Goal: Information Seeking & Learning: Check status

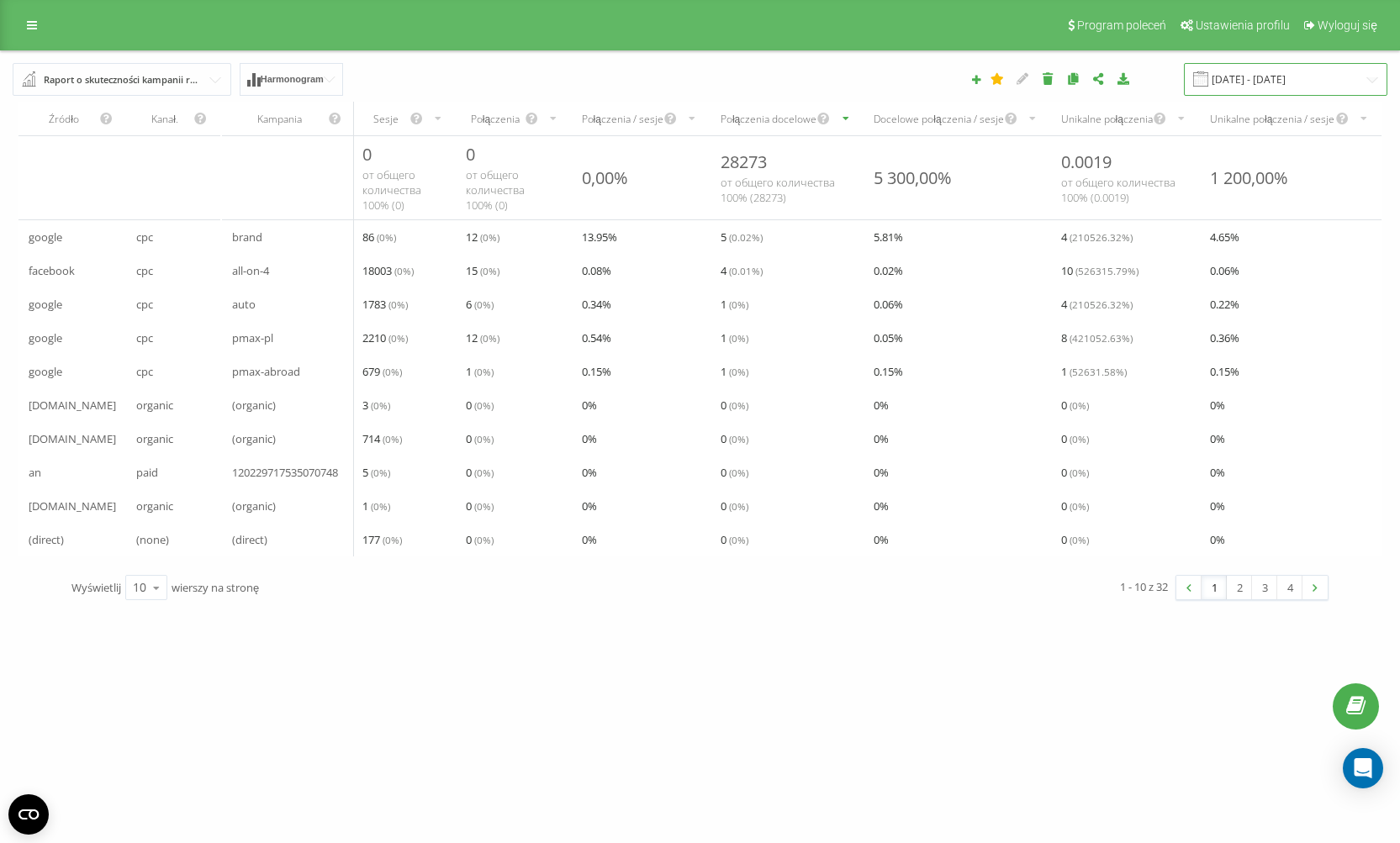
click at [1270, 80] on input "15.09.2025 - 21.09.2025" at bounding box center [1285, 79] width 203 height 33
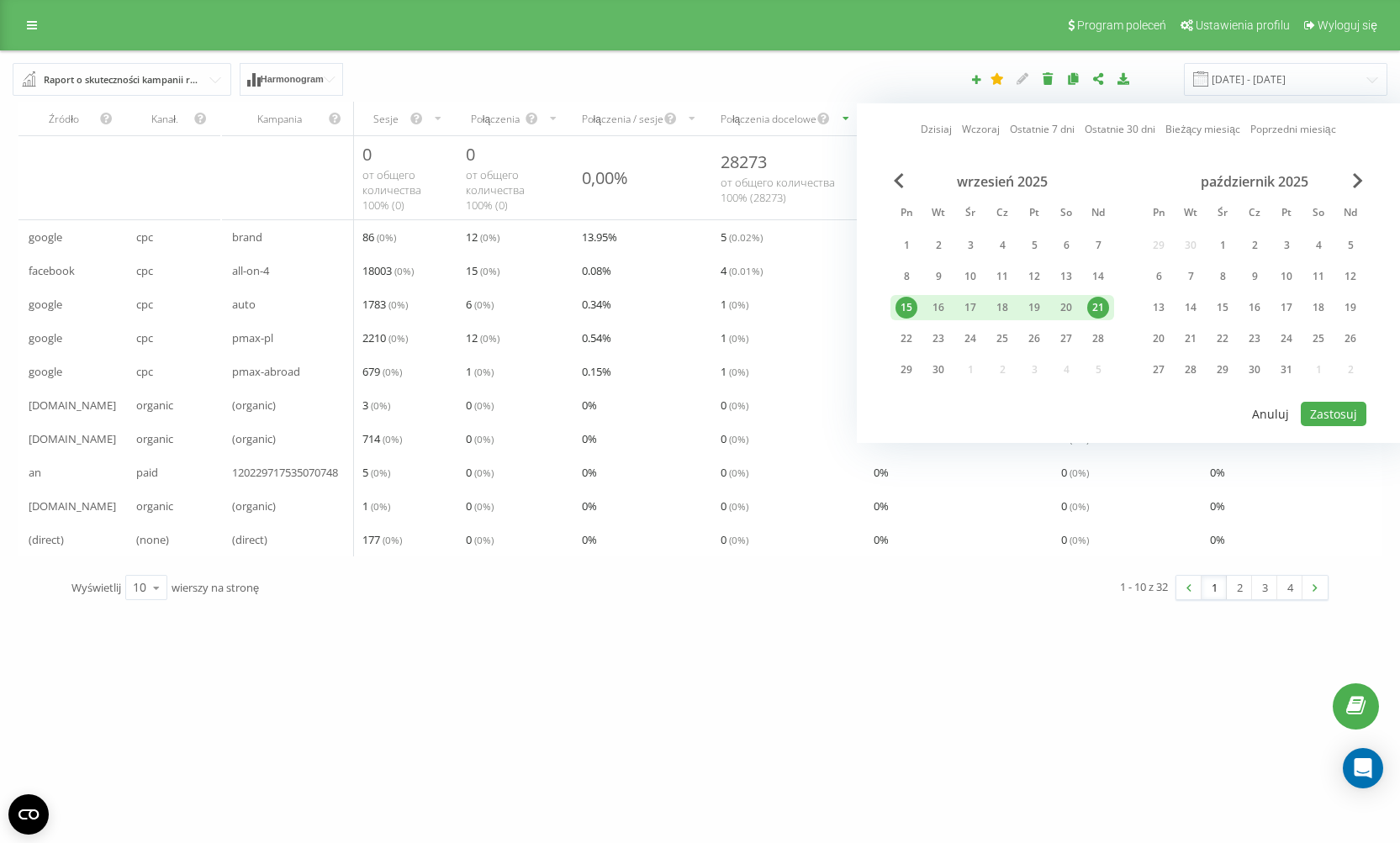
click at [1278, 409] on button "Anuluj" at bounding box center [1270, 413] width 56 height 24
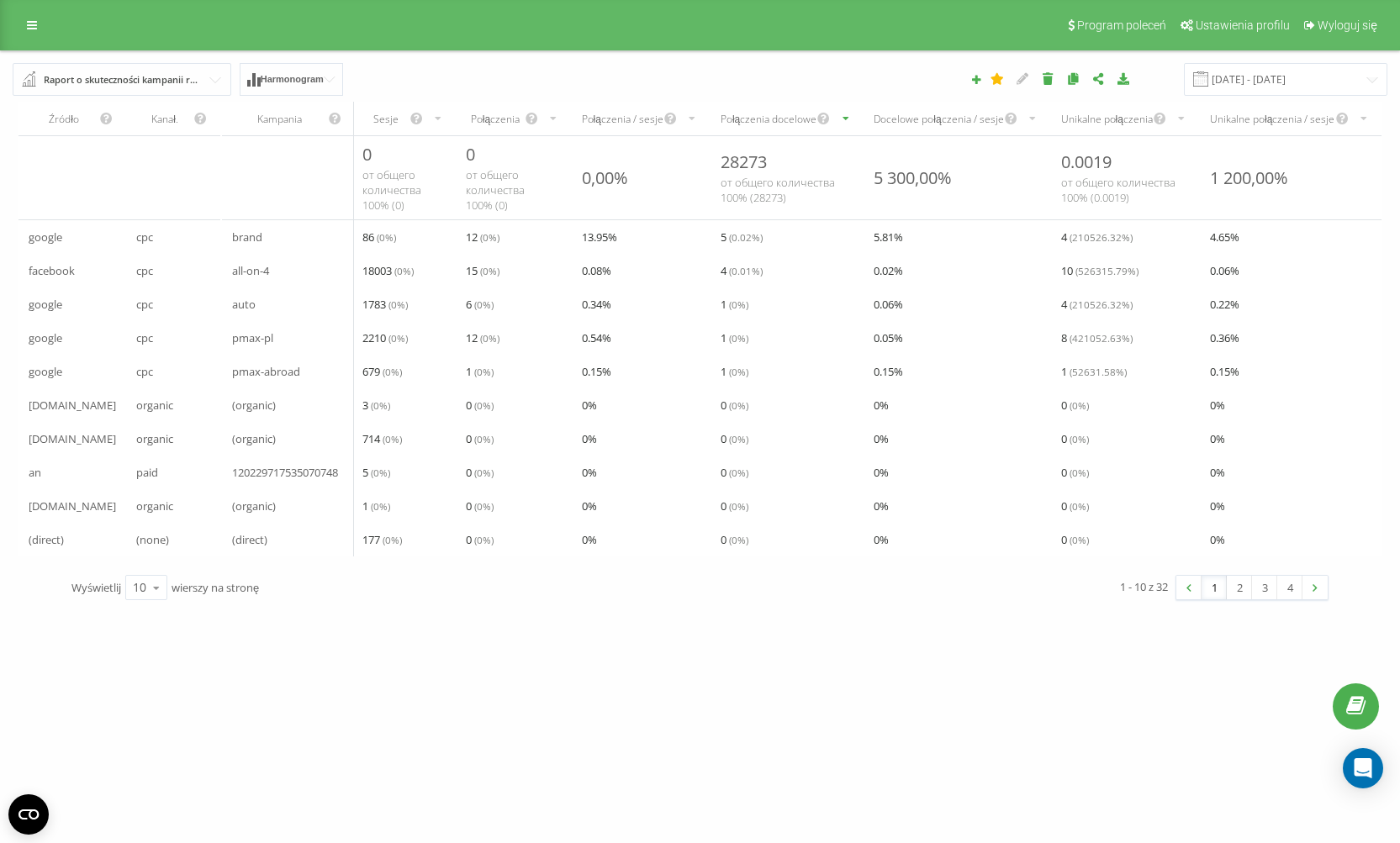
click at [653, 124] on div "Połączenia / sesje" at bounding box center [622, 118] width 82 height 14
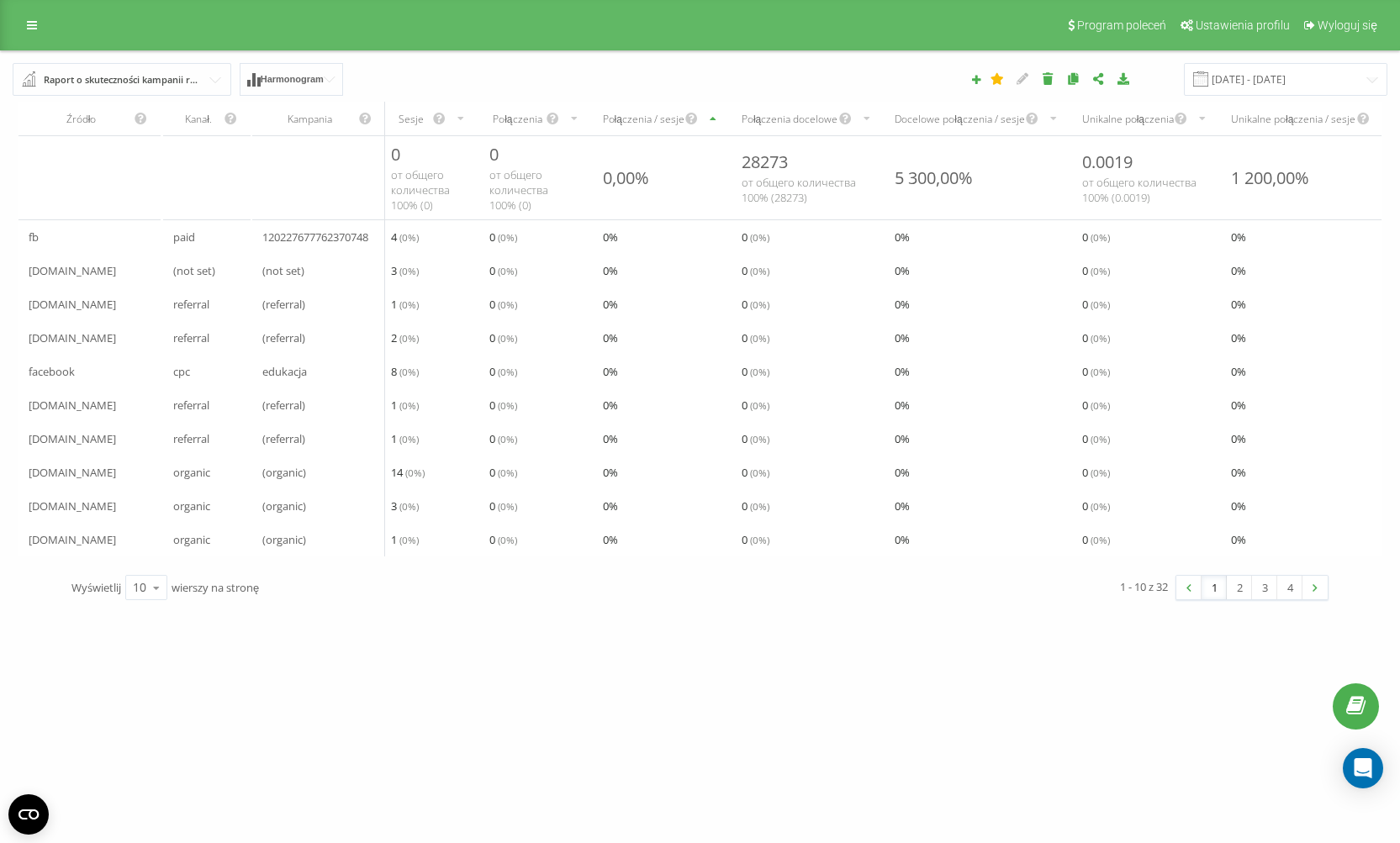
click at [505, 122] on div "Połączenia" at bounding box center [517, 118] width 56 height 14
click at [526, 122] on div "Połączenia" at bounding box center [517, 118] width 56 height 14
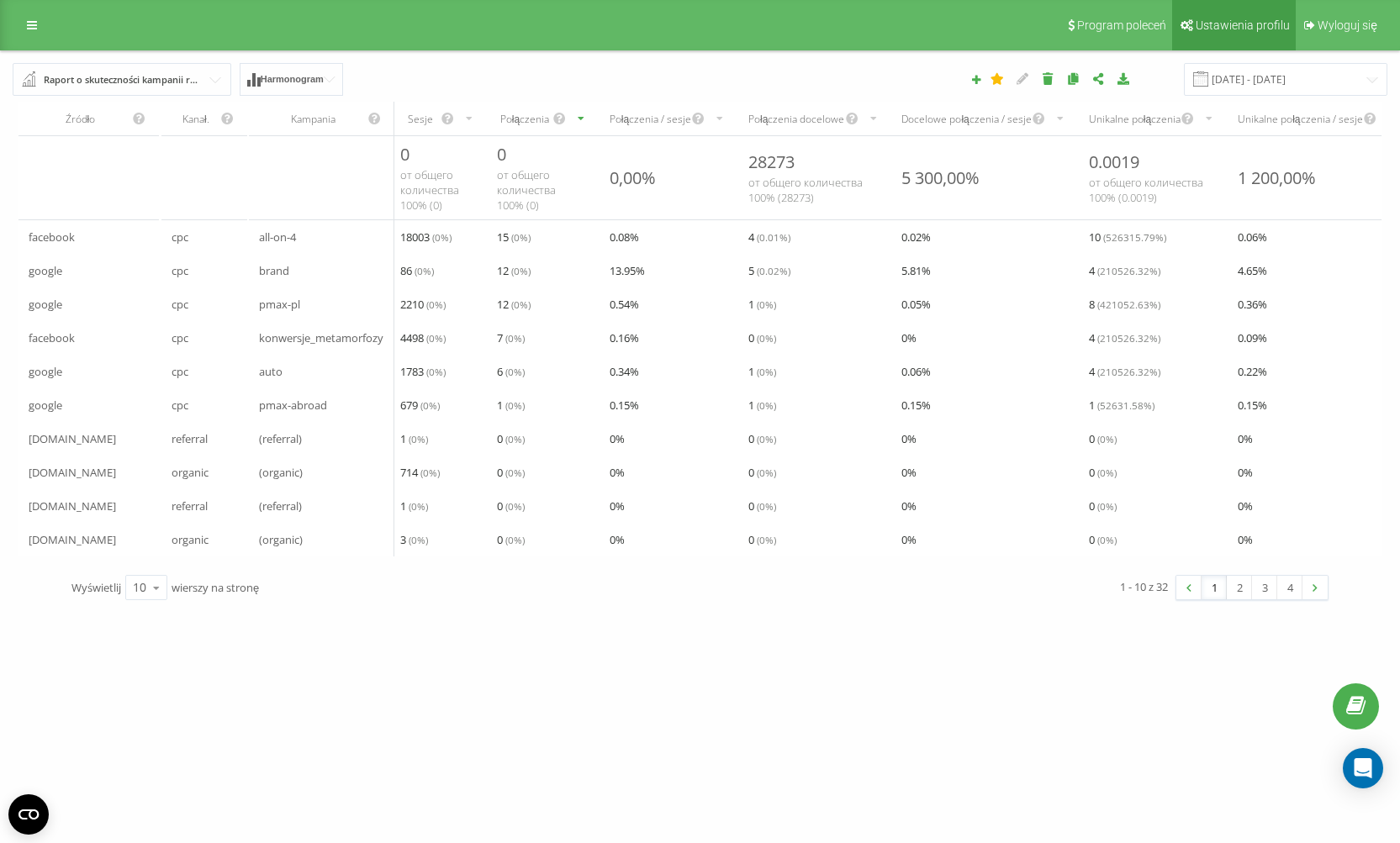
click at [1203, 33] on link "Ustawienia profilu" at bounding box center [1234, 25] width 123 height 51
click at [25, 25] on link at bounding box center [32, 25] width 30 height 24
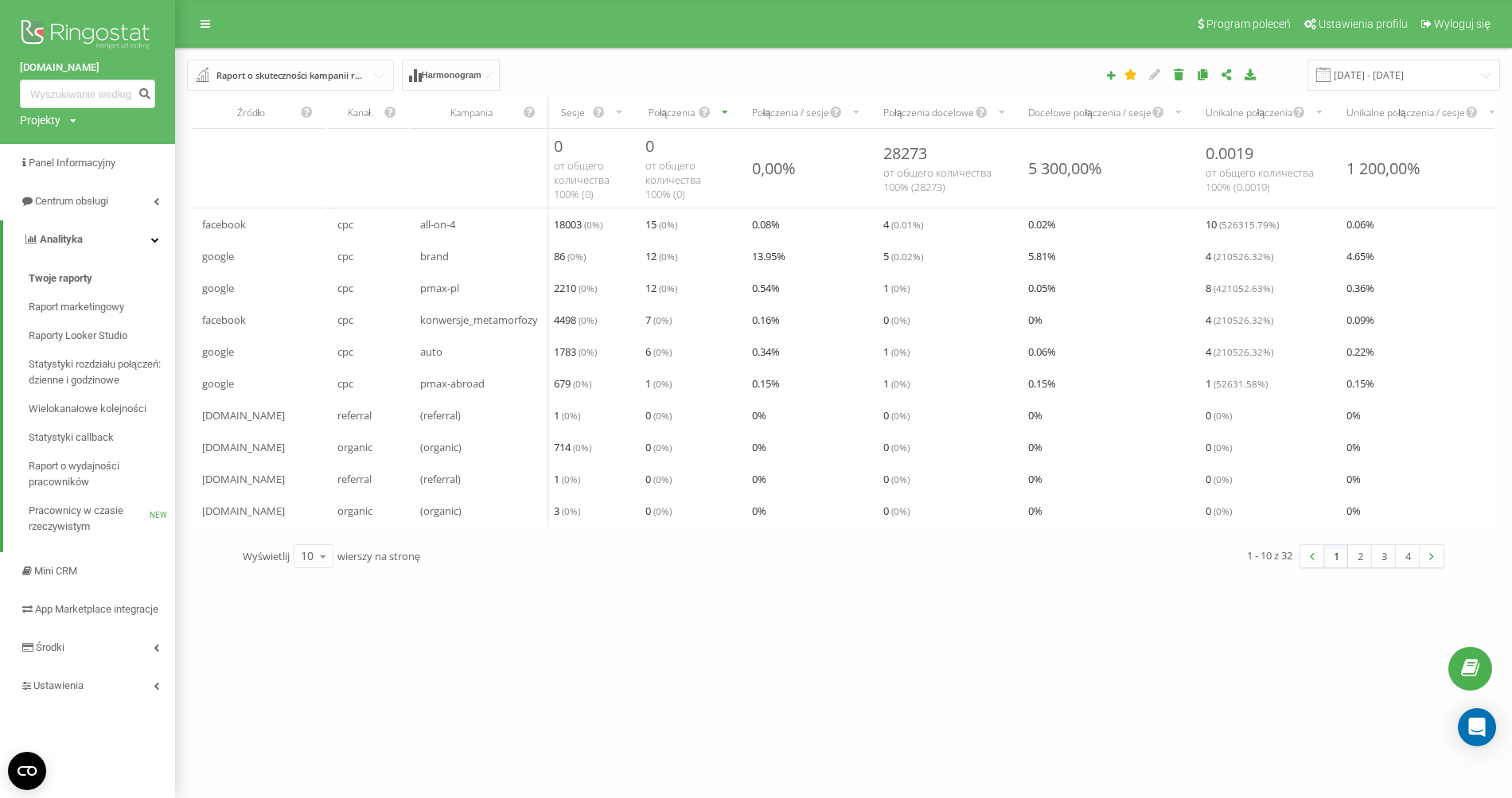
click at [70, 119] on icon at bounding box center [73, 121] width 6 height 10
click at [147, 113] on div "titaniumdental.pl Projekty titaniumdental.pl" at bounding box center [87, 72] width 175 height 144
click at [104, 691] on link "Ustawienia" at bounding box center [87, 686] width 175 height 38
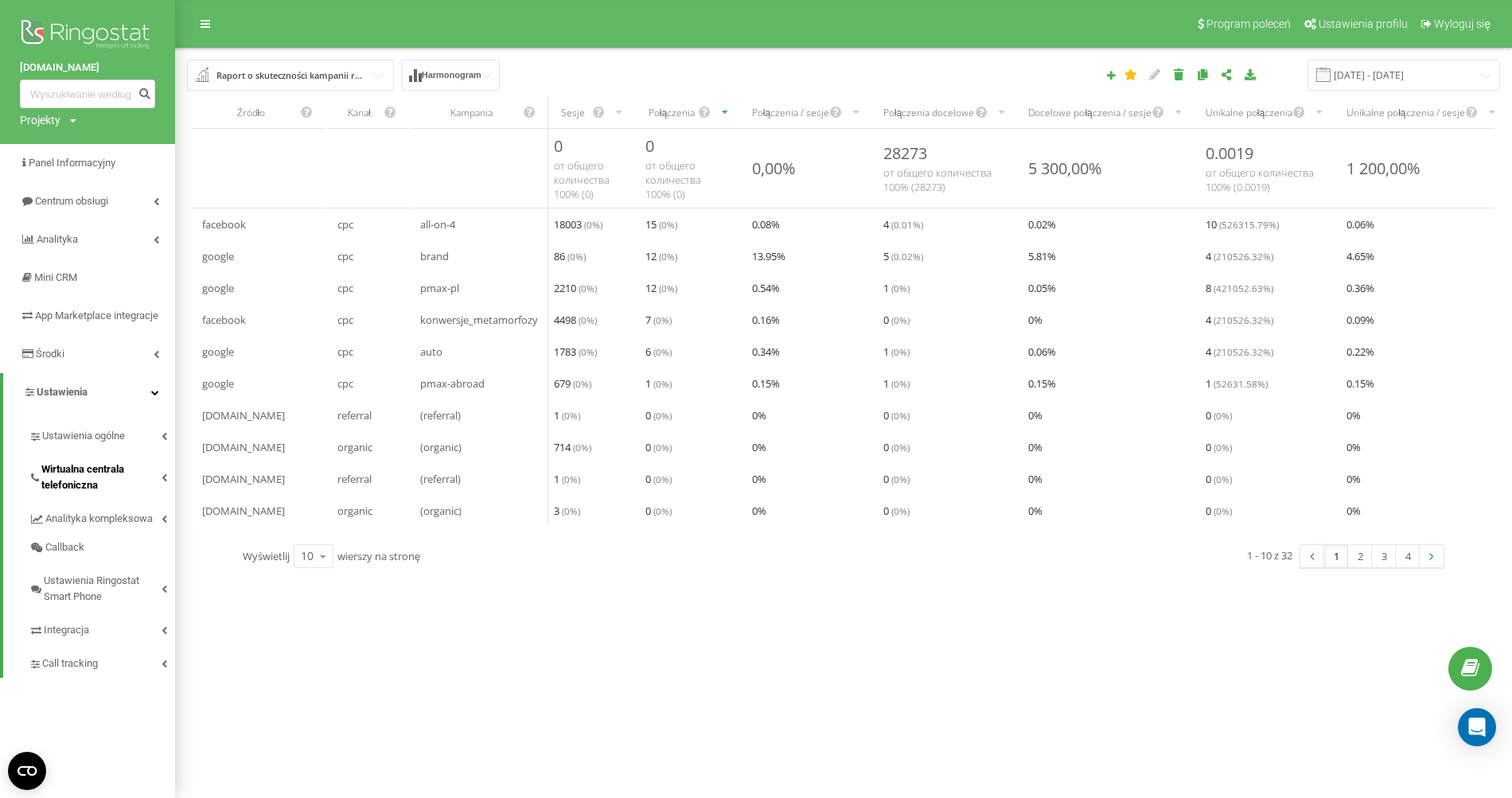
click at [165, 482] on icon at bounding box center [164, 478] width 6 height 8
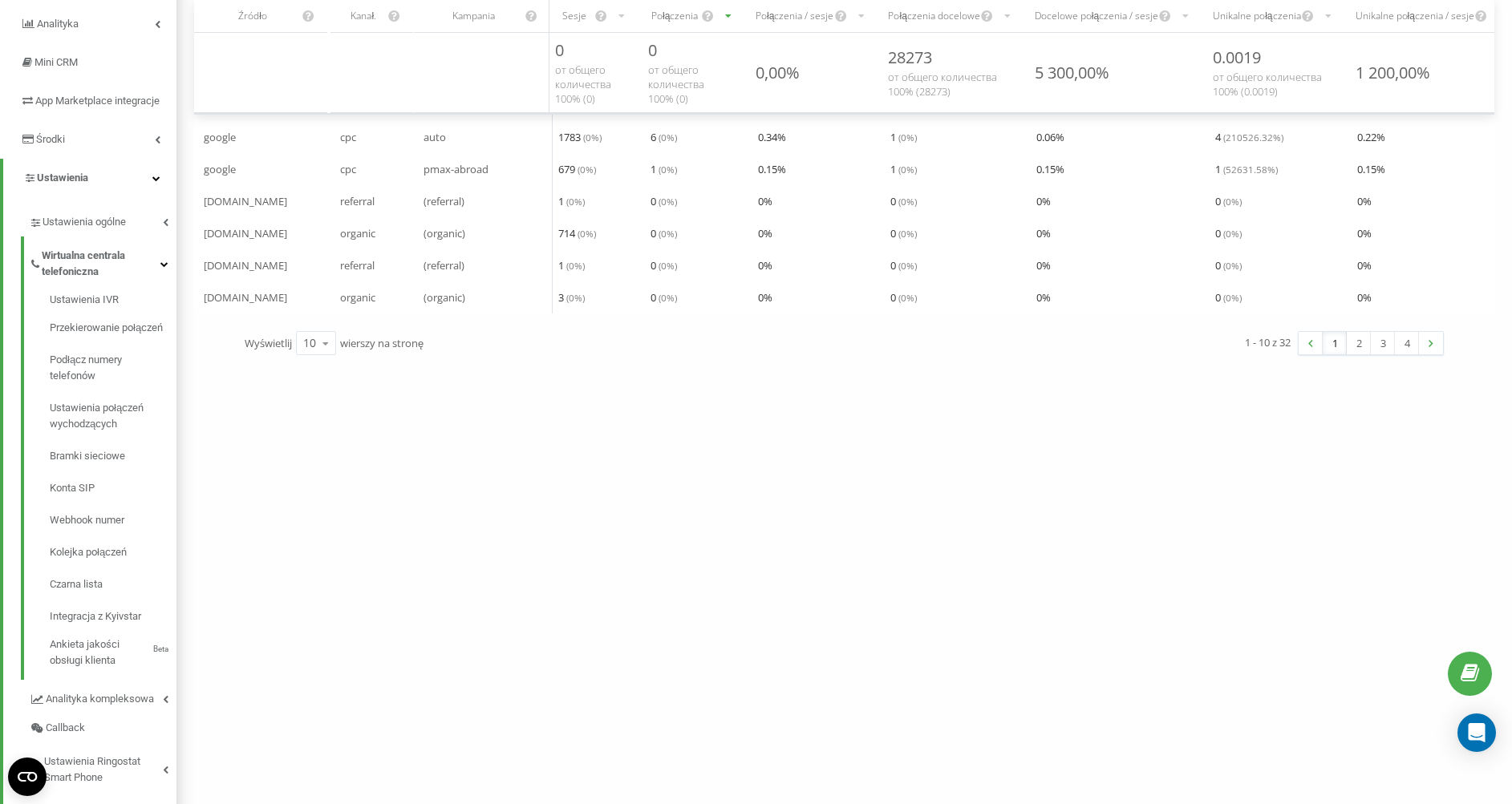
scroll to position [167, 0]
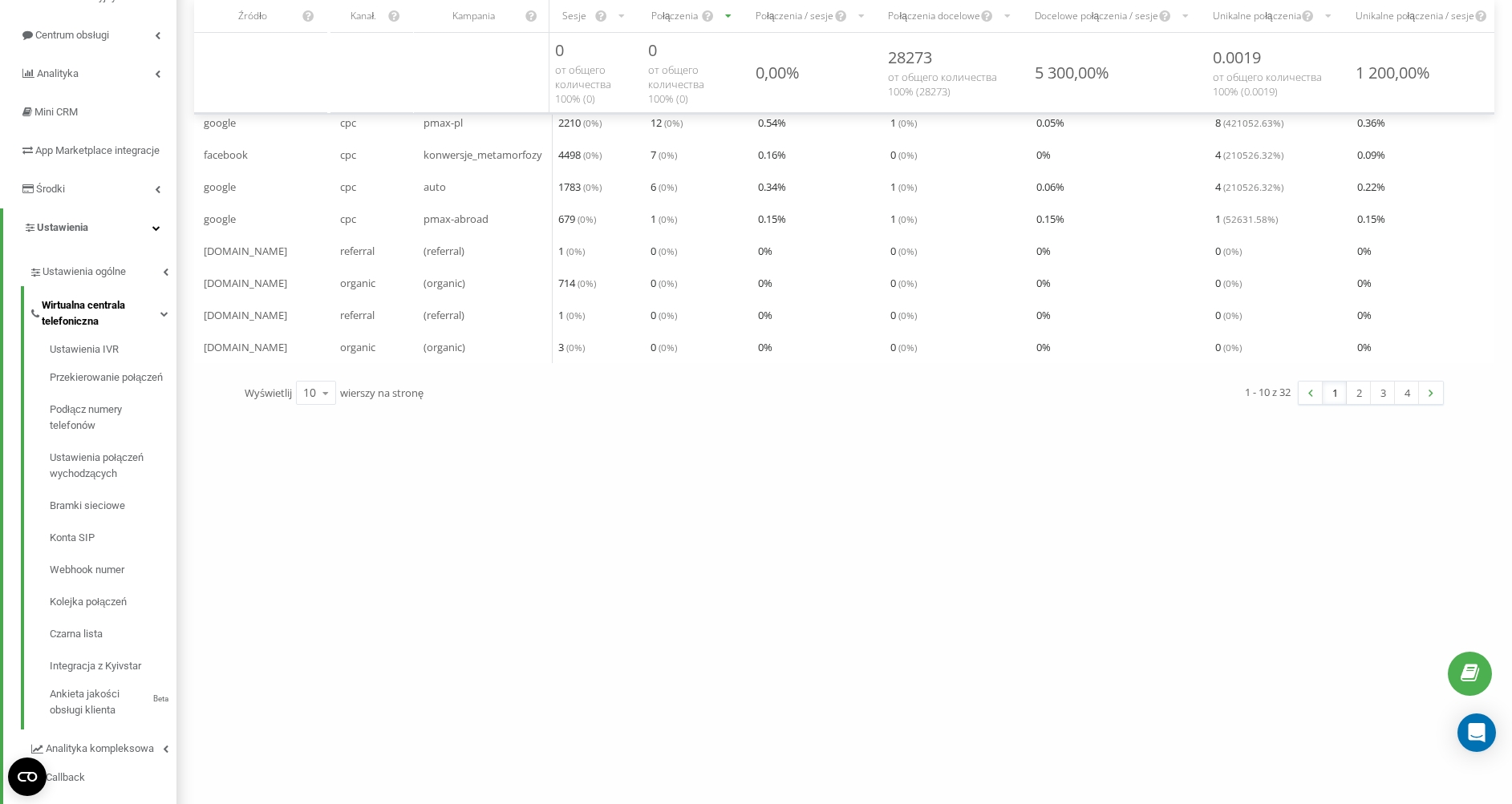
click at [167, 318] on icon at bounding box center [164, 314] width 8 height 8
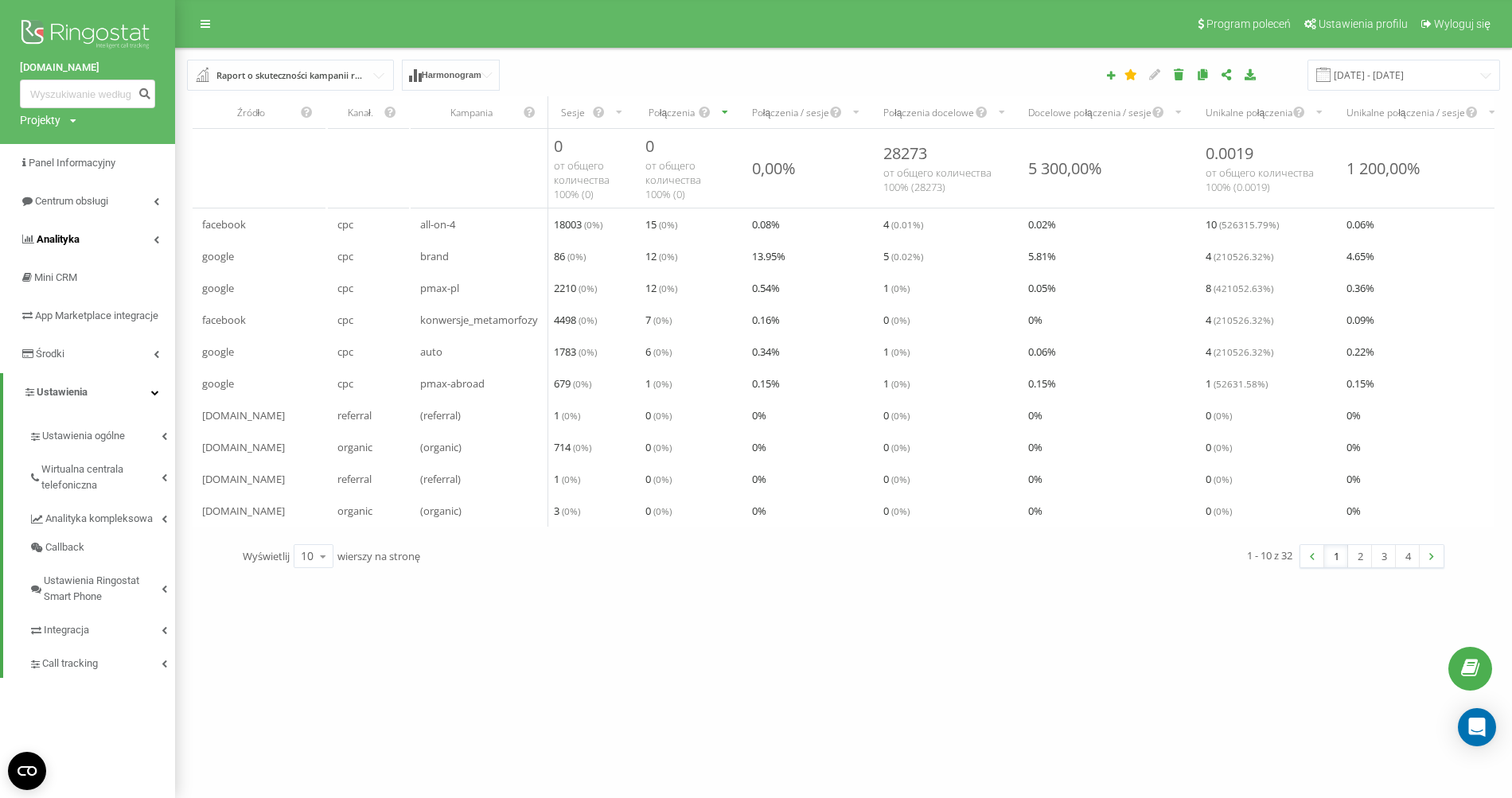
click at [151, 240] on link "Analityka" at bounding box center [87, 240] width 175 height 38
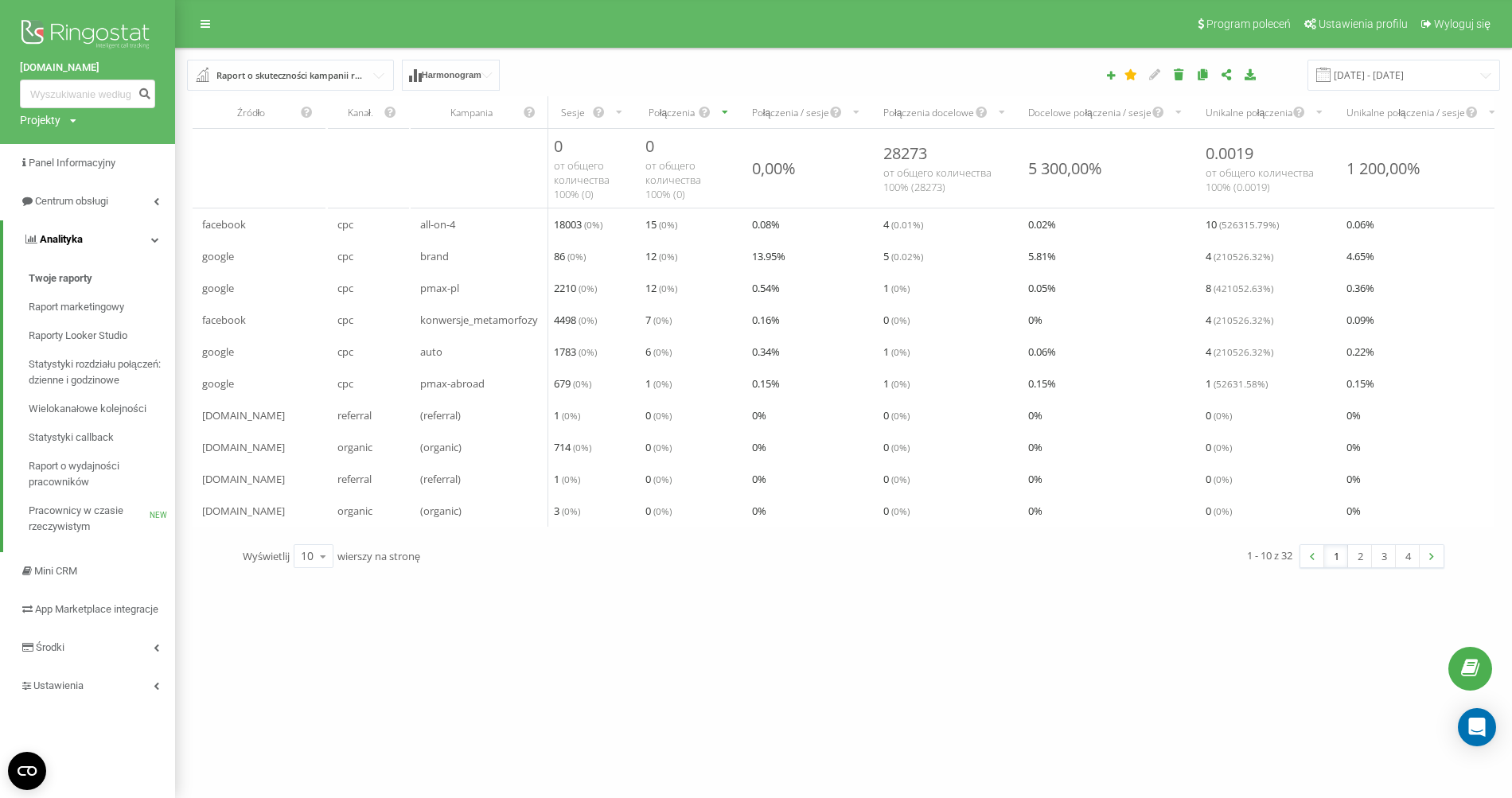
click at [151, 240] on icon at bounding box center [155, 240] width 8 height 8
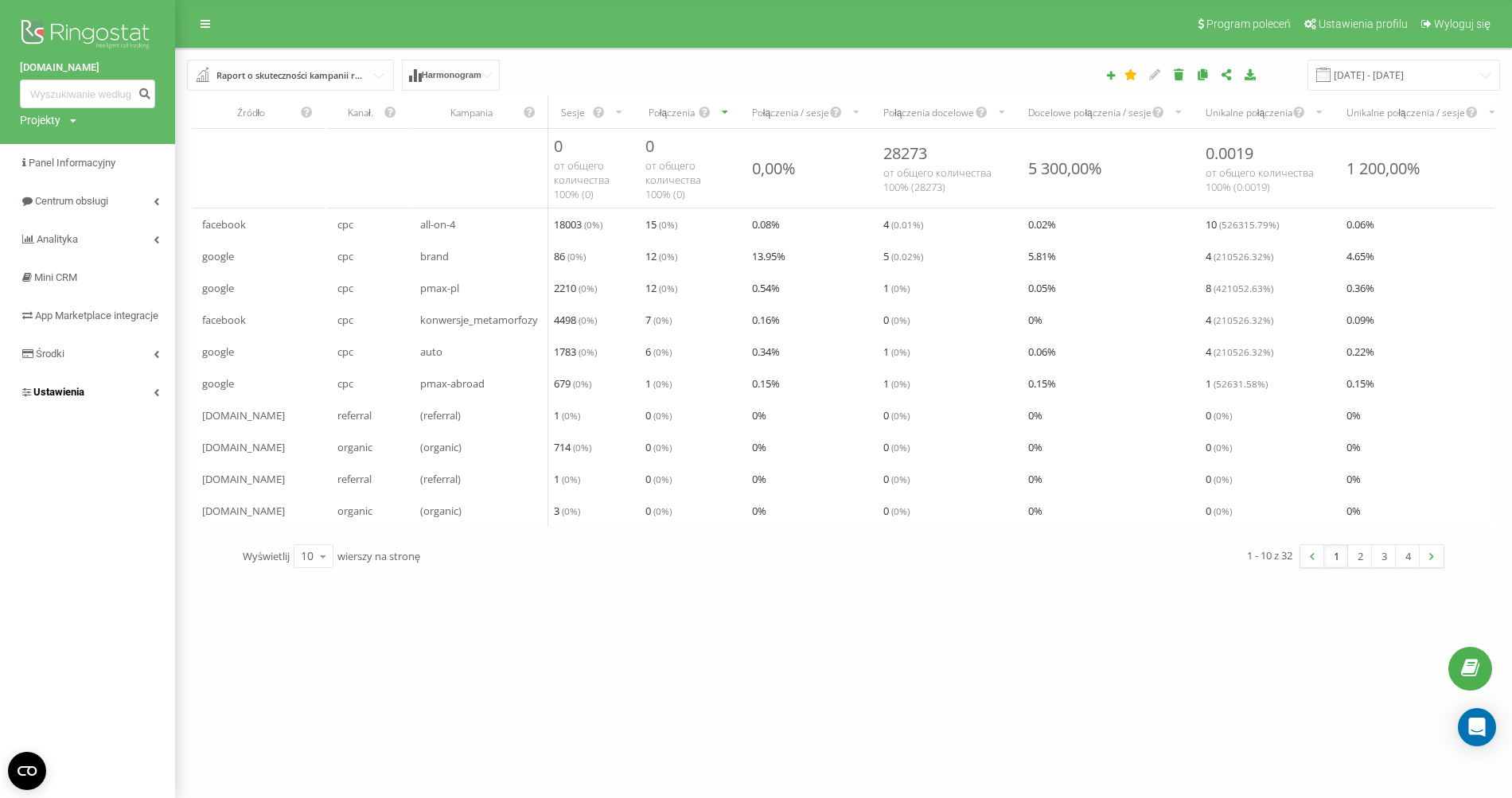
click at [146, 411] on link "Ustawienia" at bounding box center [87, 392] width 175 height 38
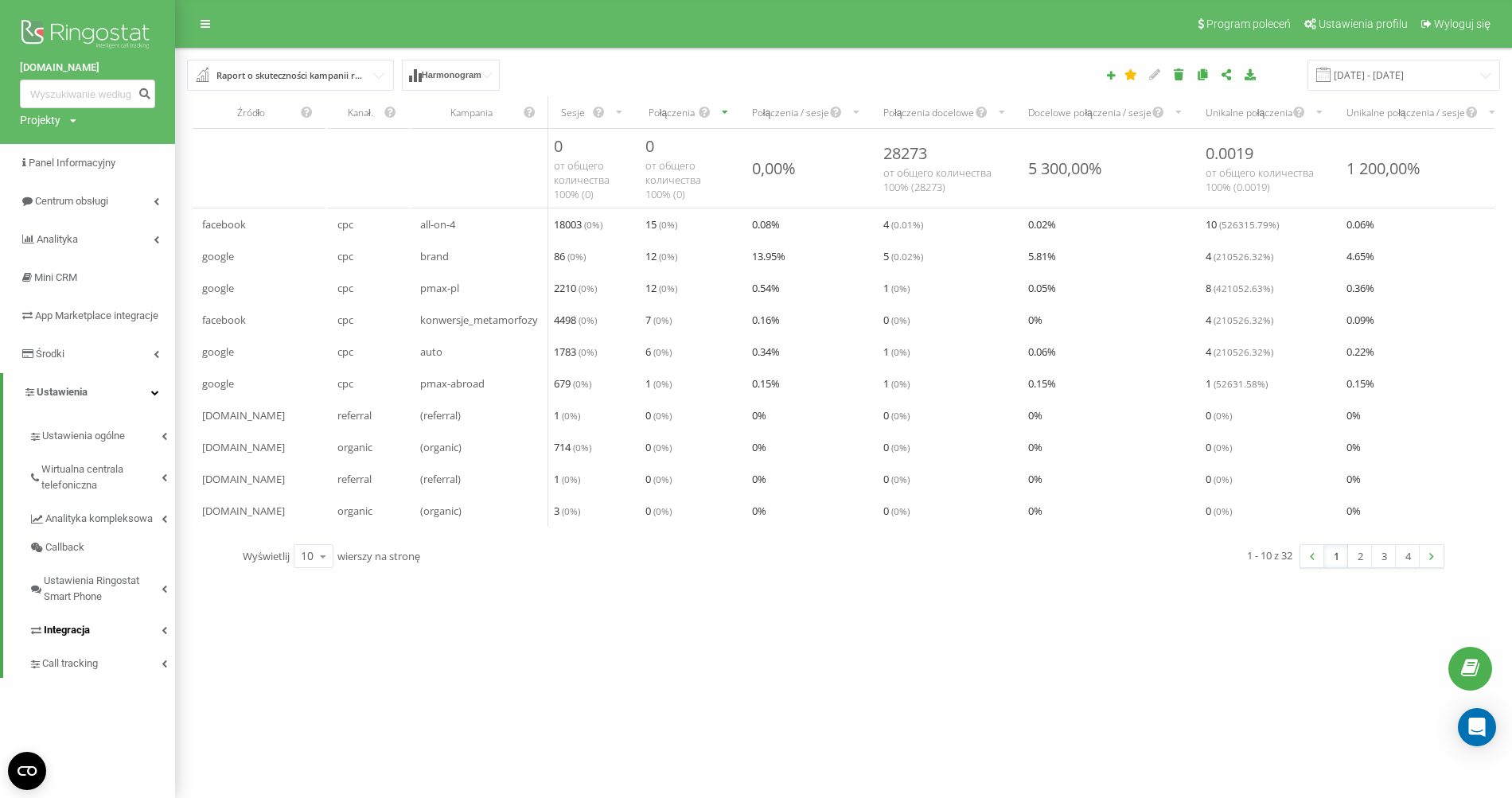
click at [164, 645] on link "Integracja" at bounding box center [101, 628] width 146 height 34
click at [79, 690] on span "Ringostat API" at bounding box center [81, 682] width 62 height 16
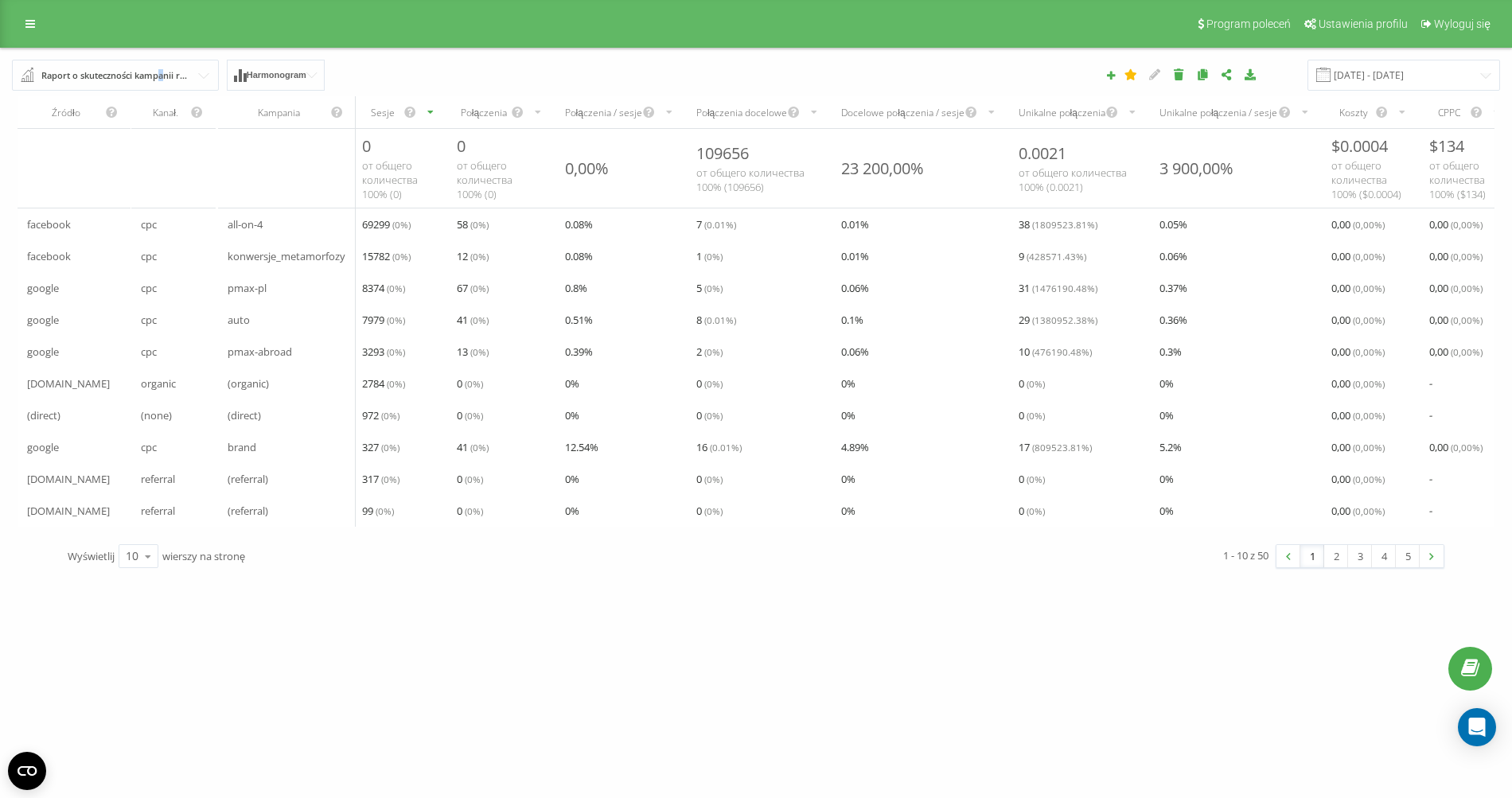
click at [162, 75] on div "Raport o skuteczności kampanii reklamowych" at bounding box center [116, 76] width 149 height 18
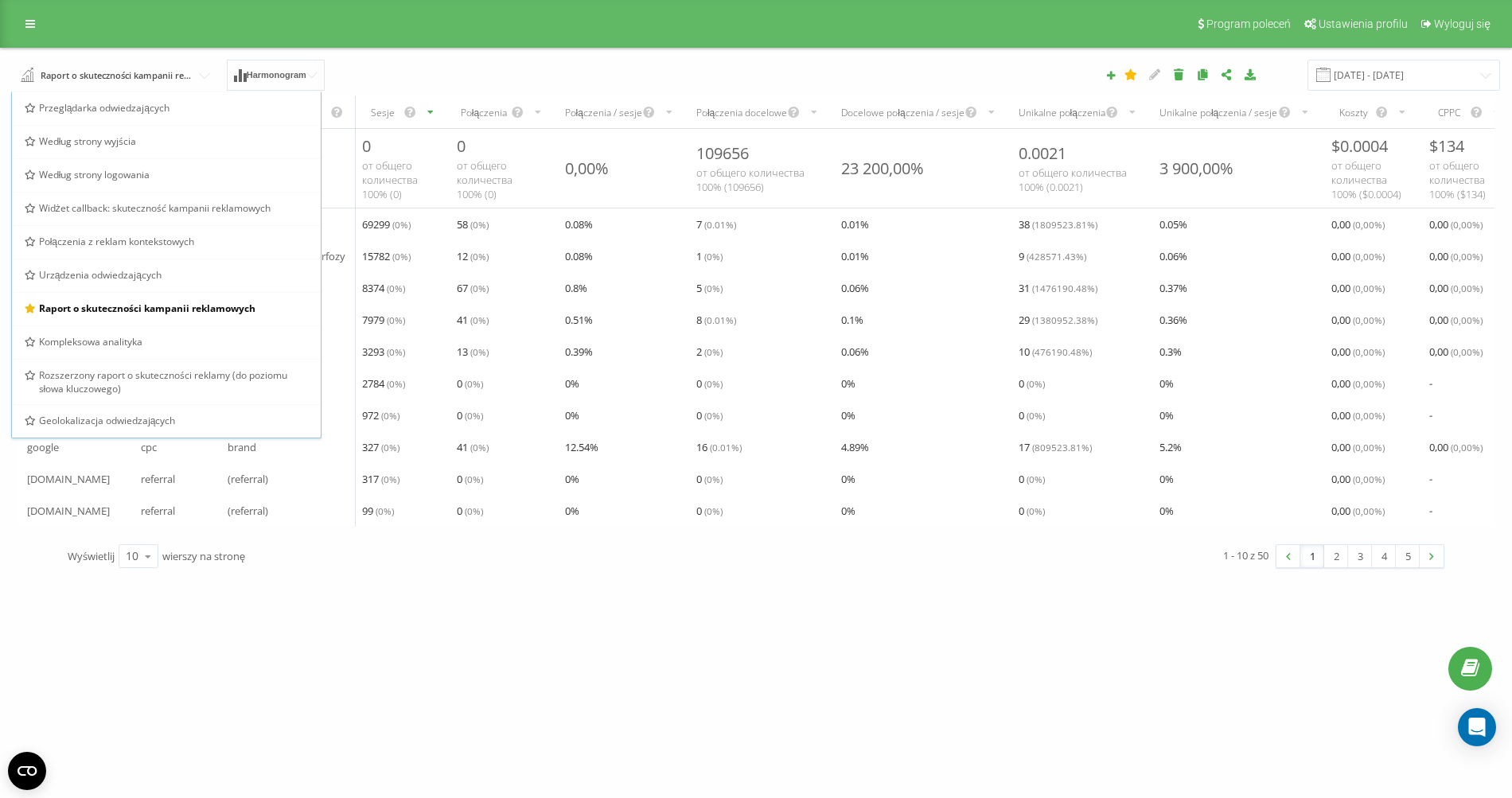
click at [363, 73] on div "Raport o skuteczności kampanii reklamowych Przeglądarka odwiedzających Według s…" at bounding box center [284, 75] width 566 height 31
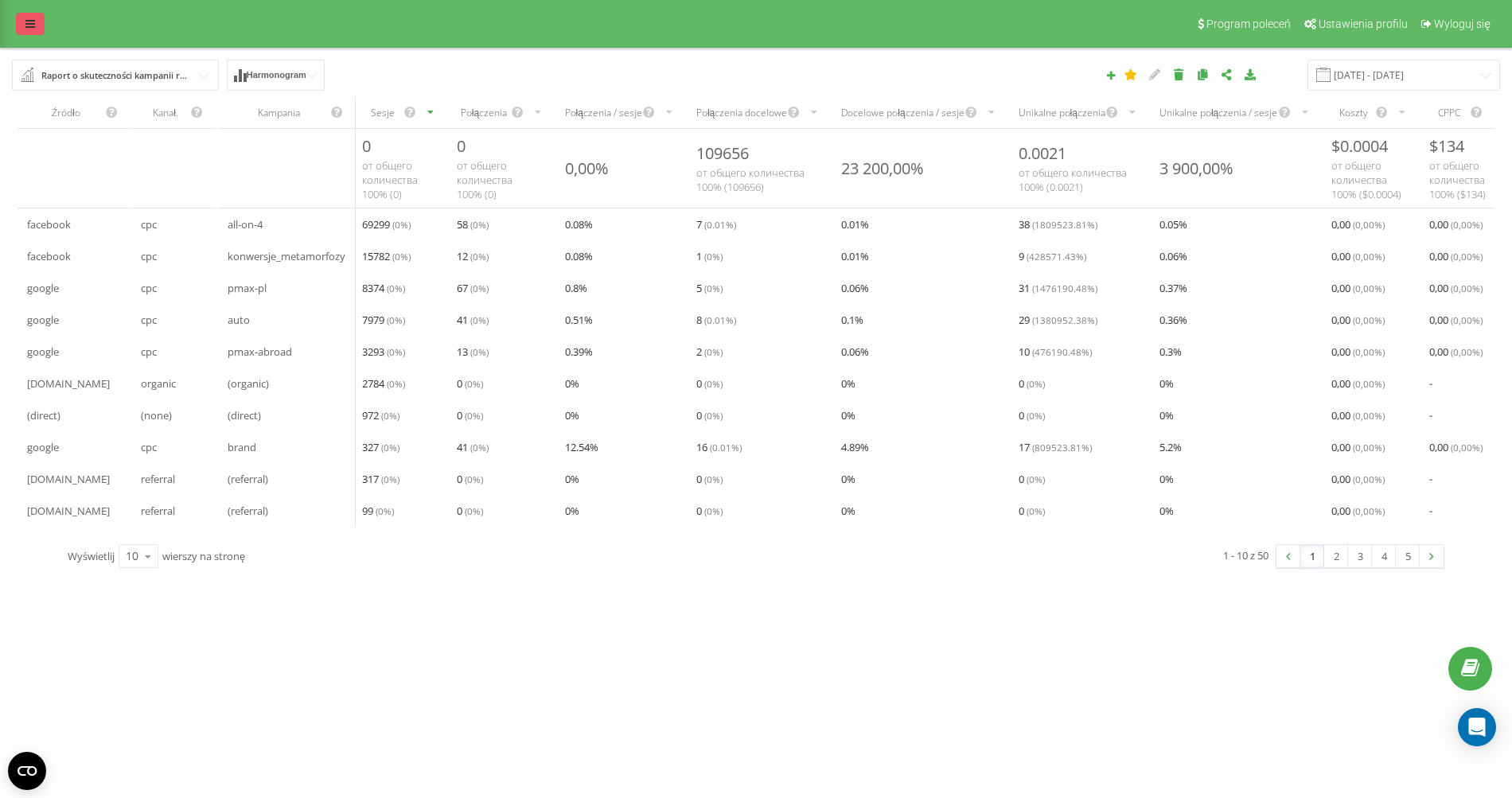
click at [33, 22] on icon at bounding box center [30, 24] width 10 height 11
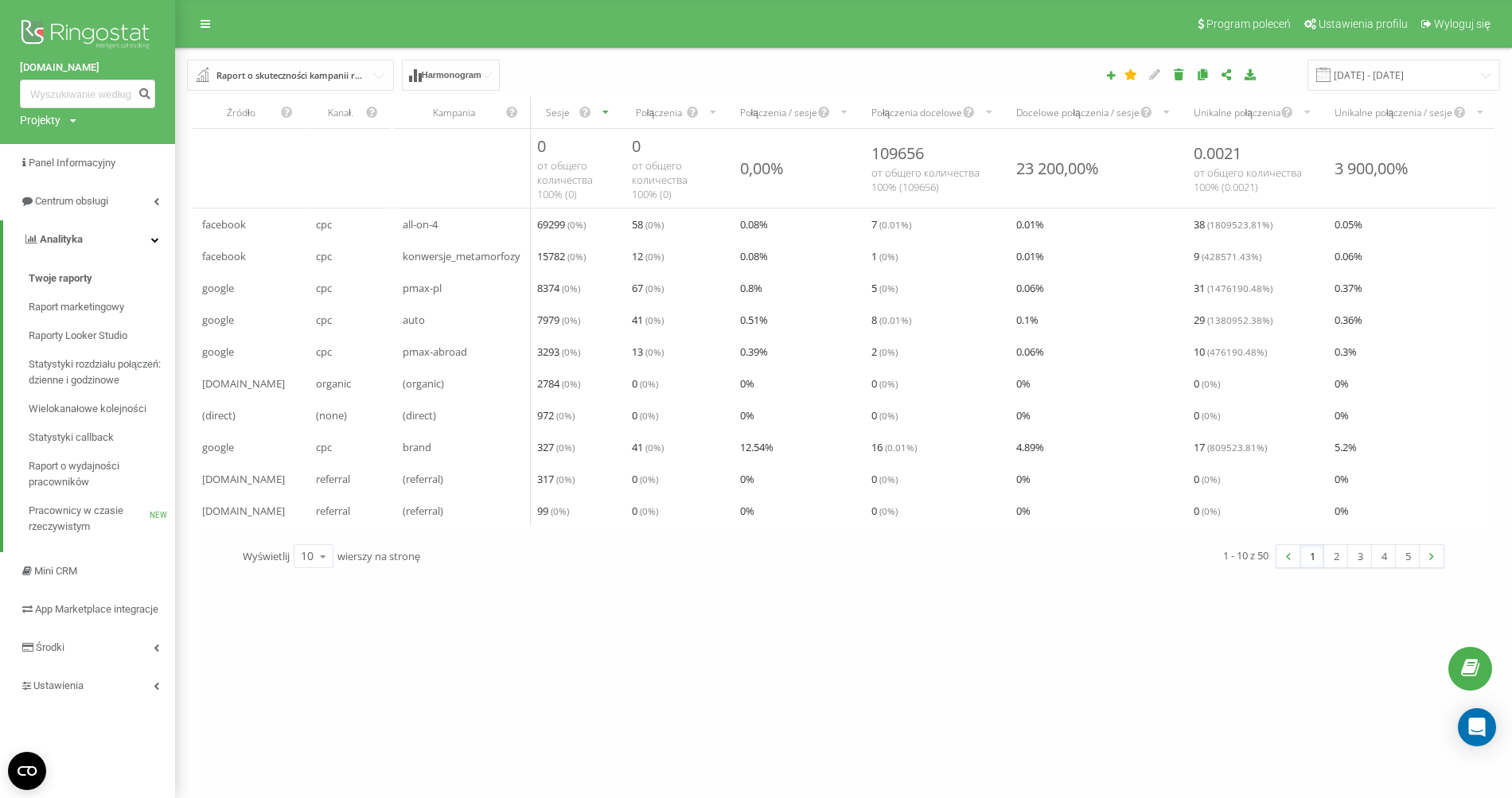
click at [274, 67] on div "Raport o skuteczności kampanii reklamowych" at bounding box center [291, 76] width 149 height 18
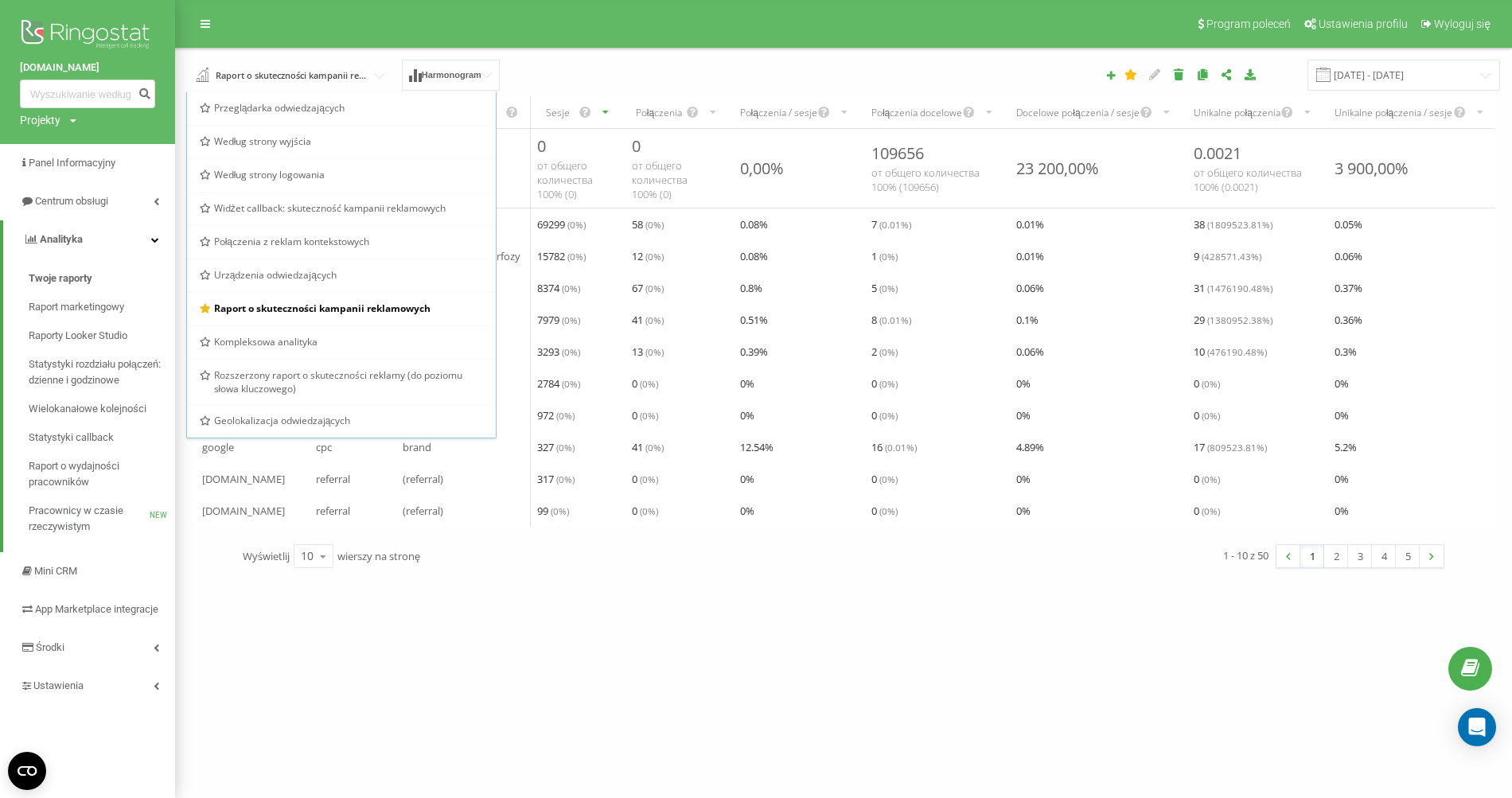
click at [572, 69] on div "Raport o skuteczności kampanii reklamowych Przeglądarka odwiedzających Według s…" at bounding box center [426, 75] width 501 height 31
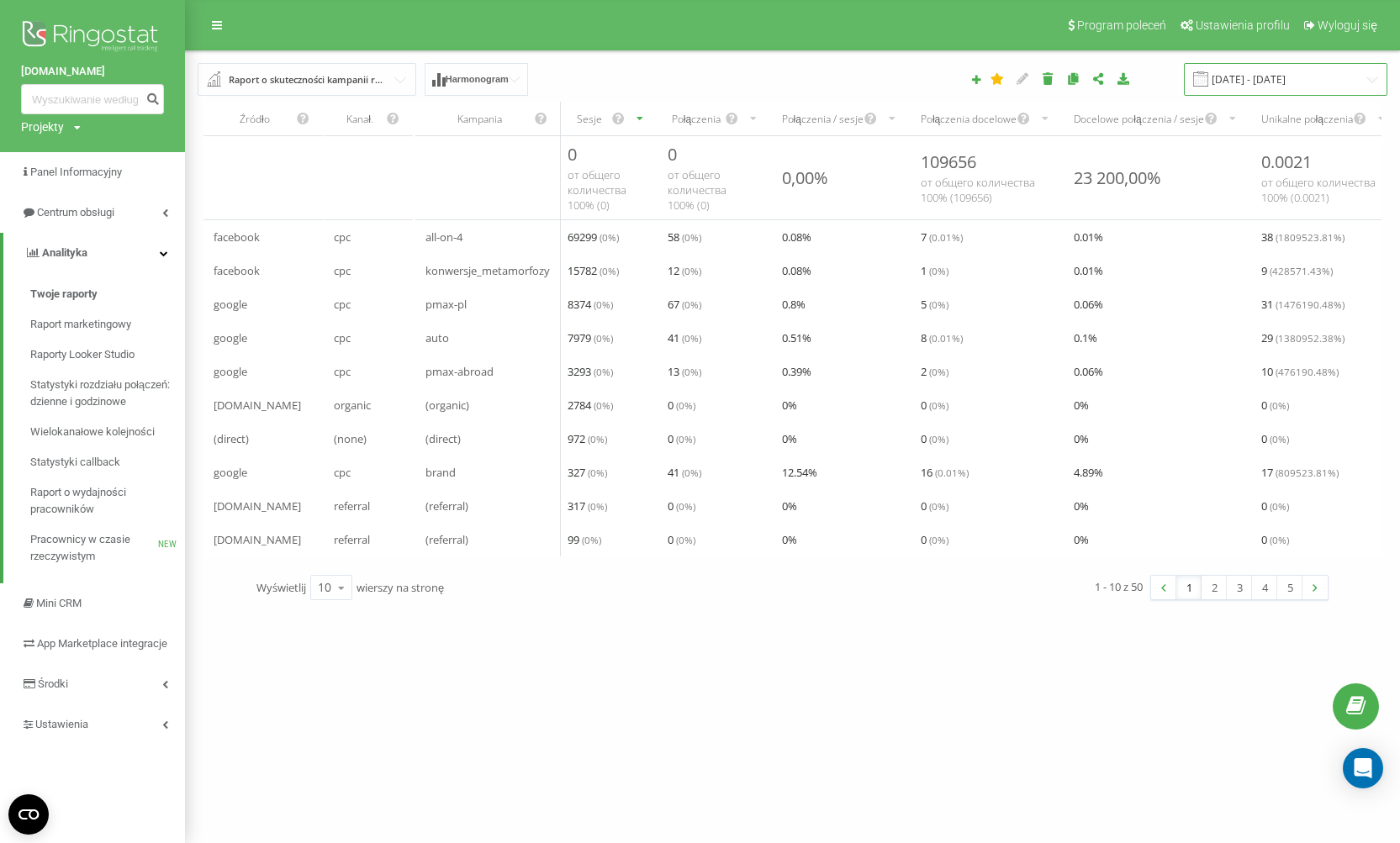
click at [1297, 83] on input "[DATE] - [DATE]" at bounding box center [1285, 79] width 203 height 33
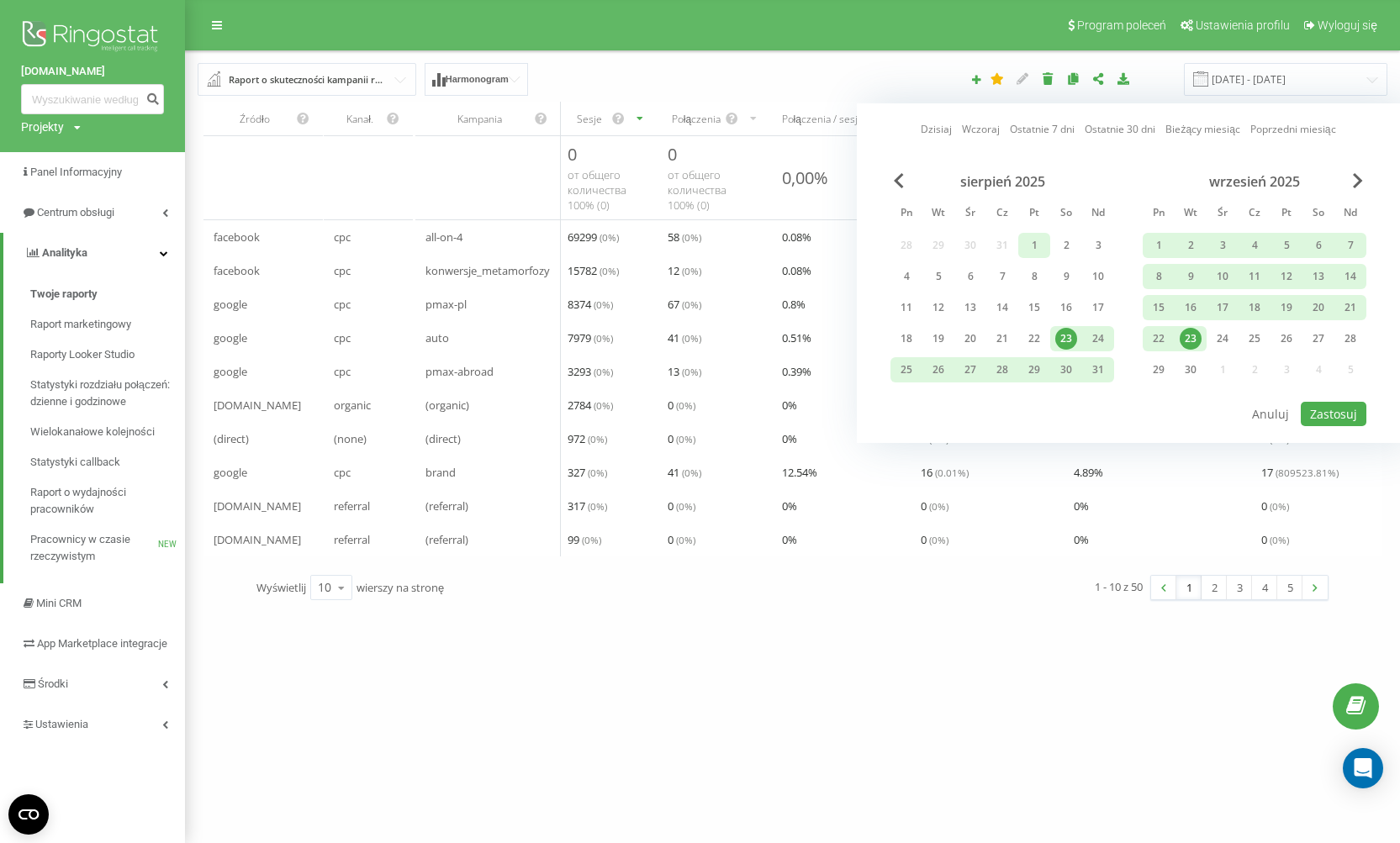
click at [1027, 240] on div "1" at bounding box center [1034, 246] width 22 height 22
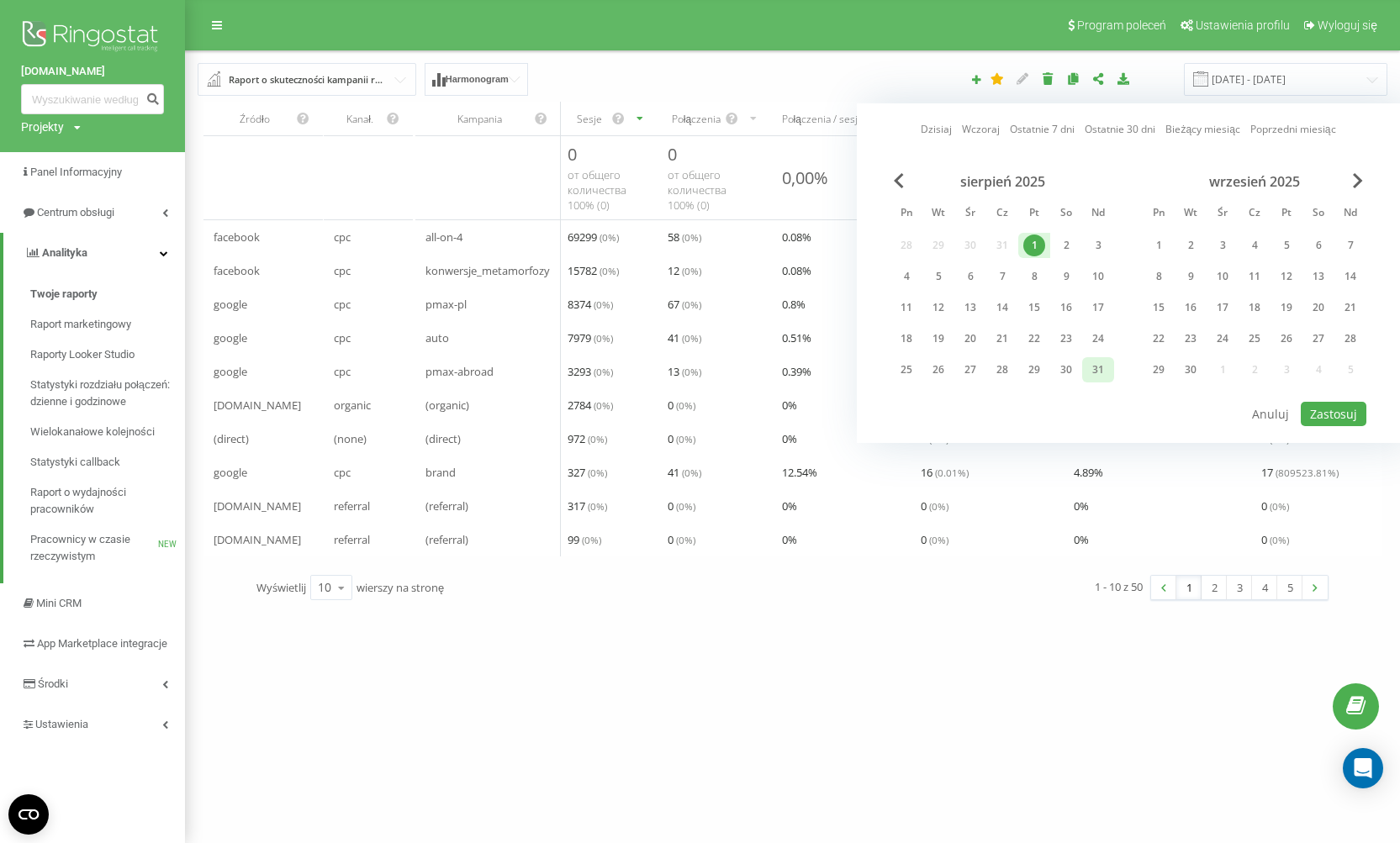
click at [1087, 366] on div "31" at bounding box center [1098, 370] width 22 height 22
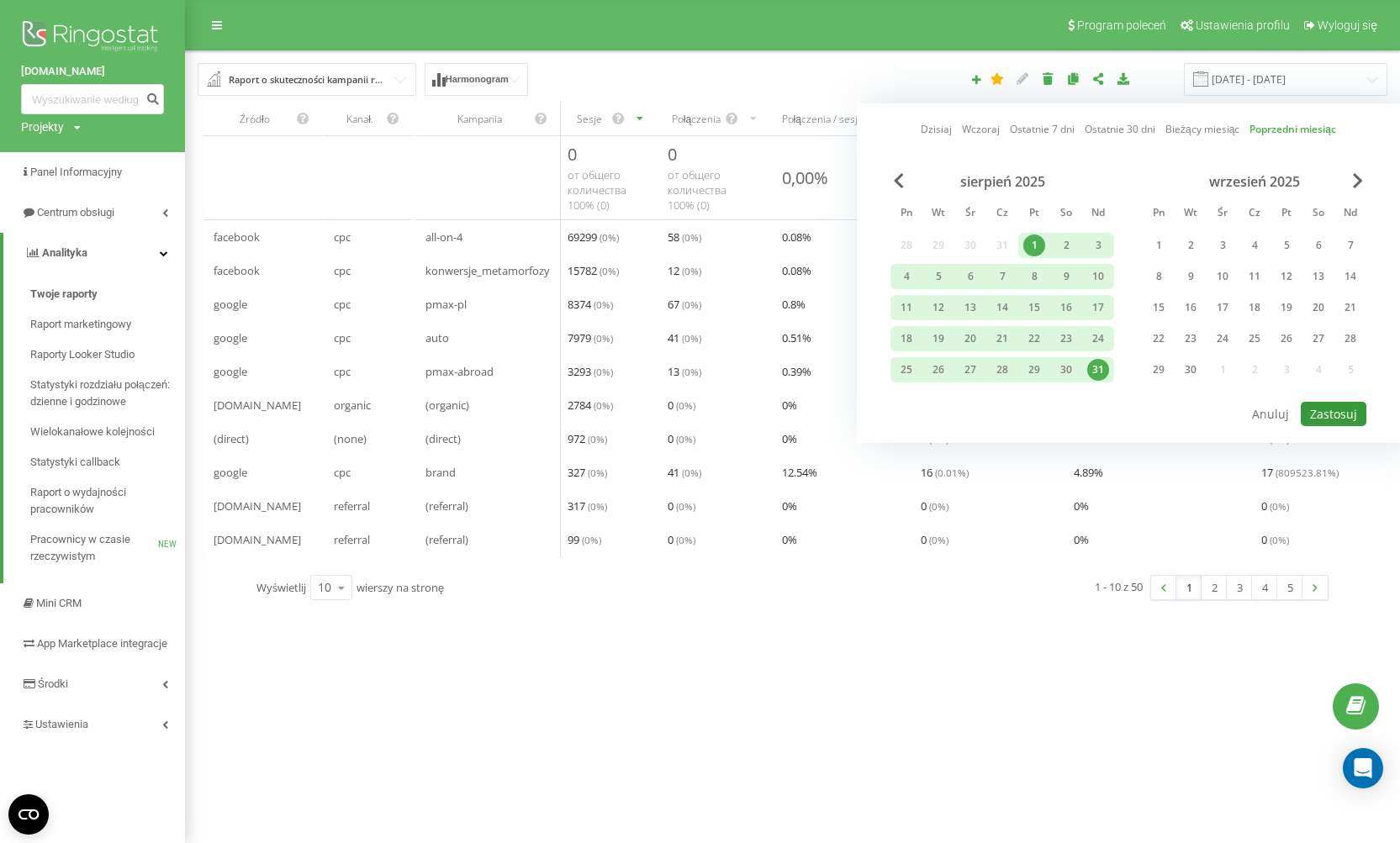
click at [1343, 416] on button "Zastosuj" at bounding box center [1333, 413] width 66 height 24
type input "01.08.2025 - 31.08.2025"
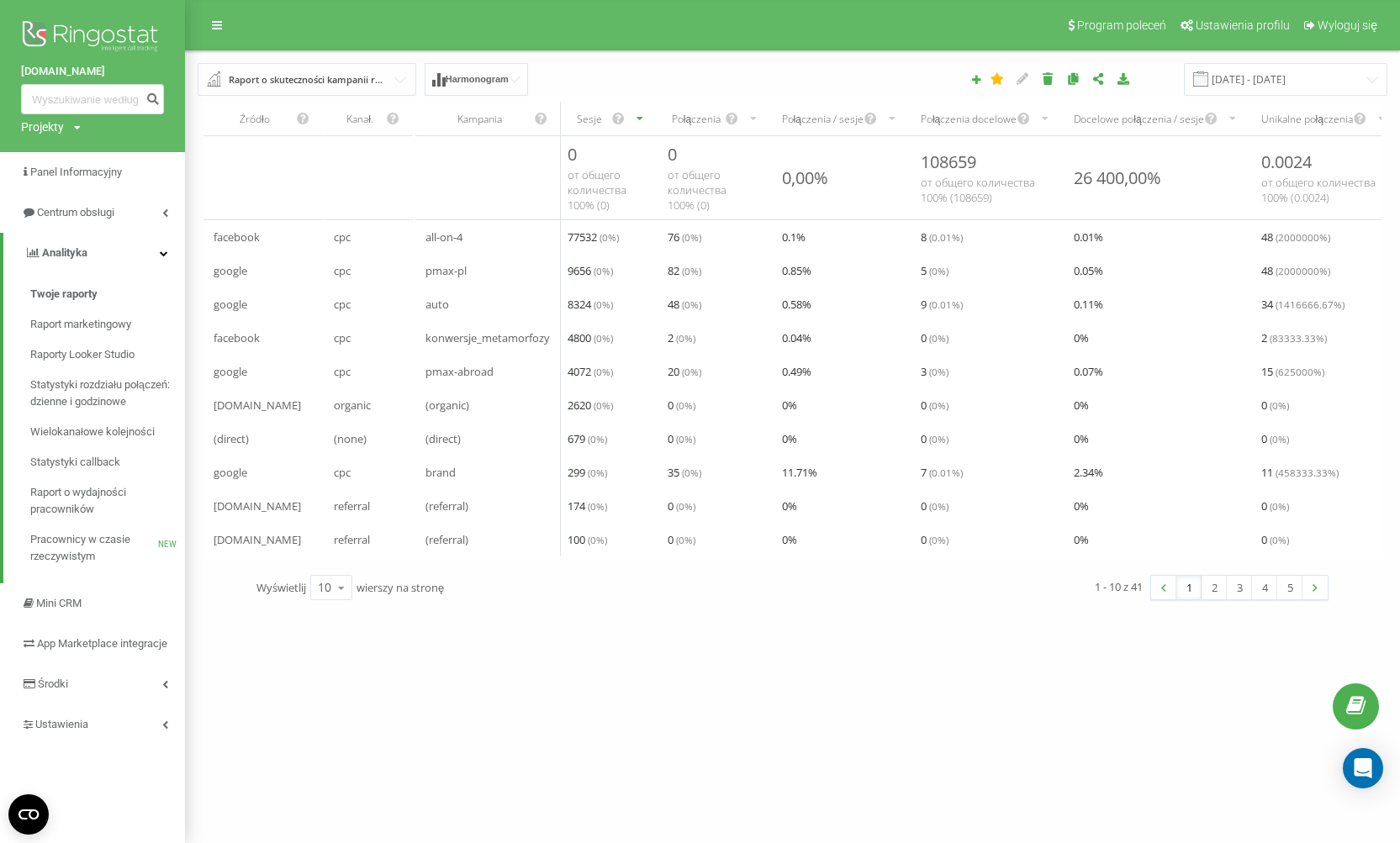
click at [699, 119] on div "Połączenia" at bounding box center [695, 118] width 57 height 14
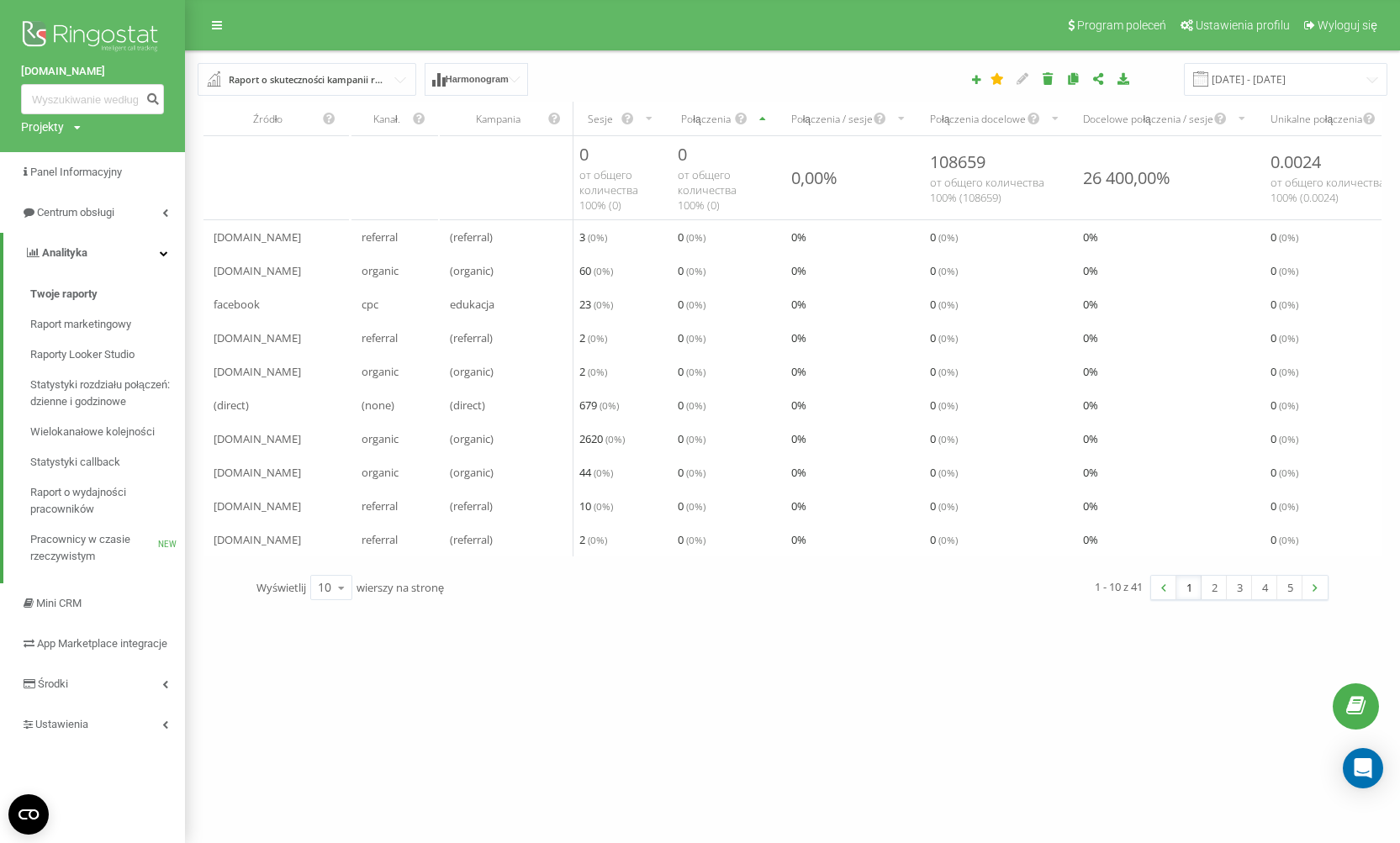
click at [710, 112] on div "Połączenia" at bounding box center [705, 118] width 56 height 14
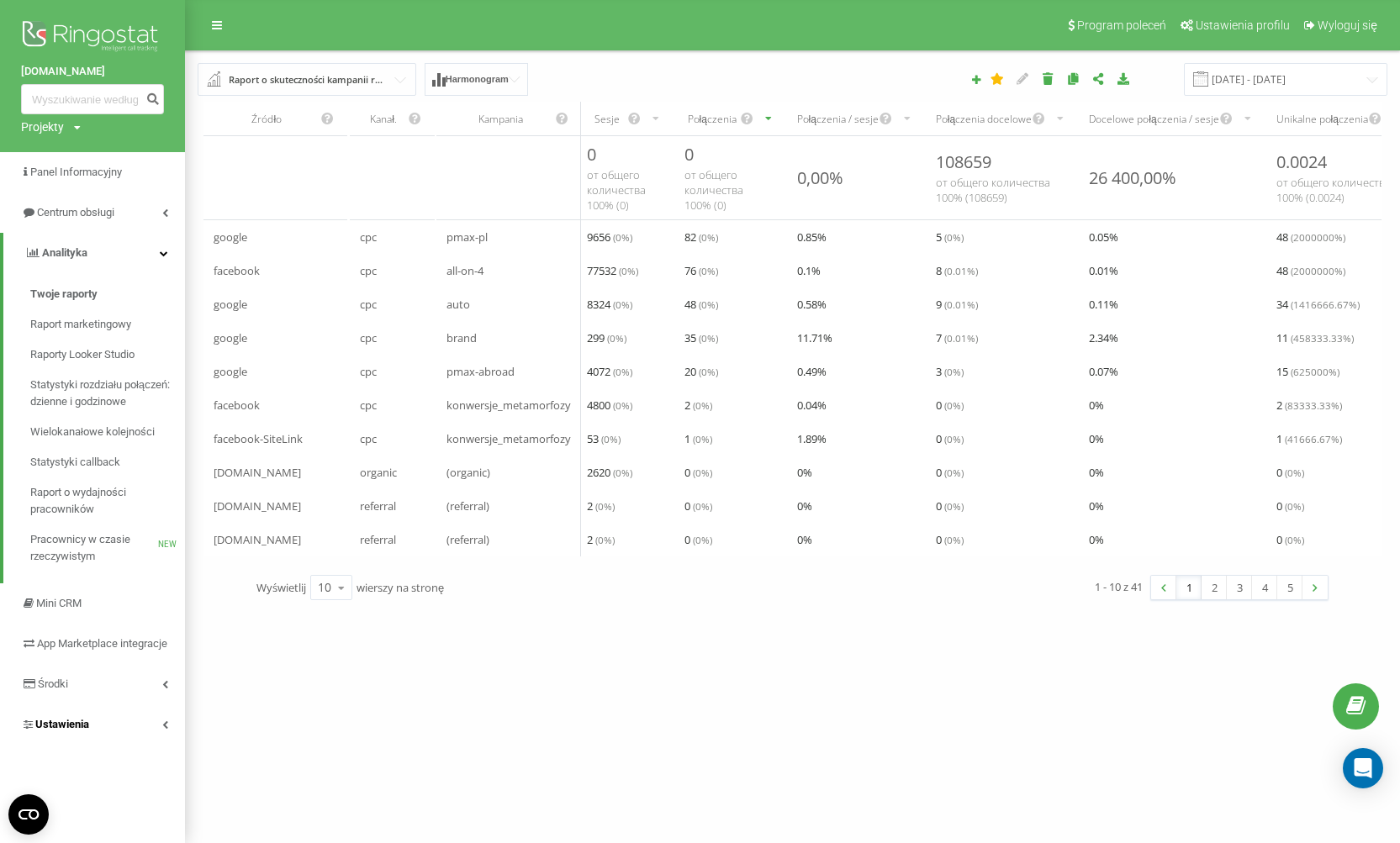
click at [130, 742] on link "Ustawienia" at bounding box center [92, 725] width 185 height 41
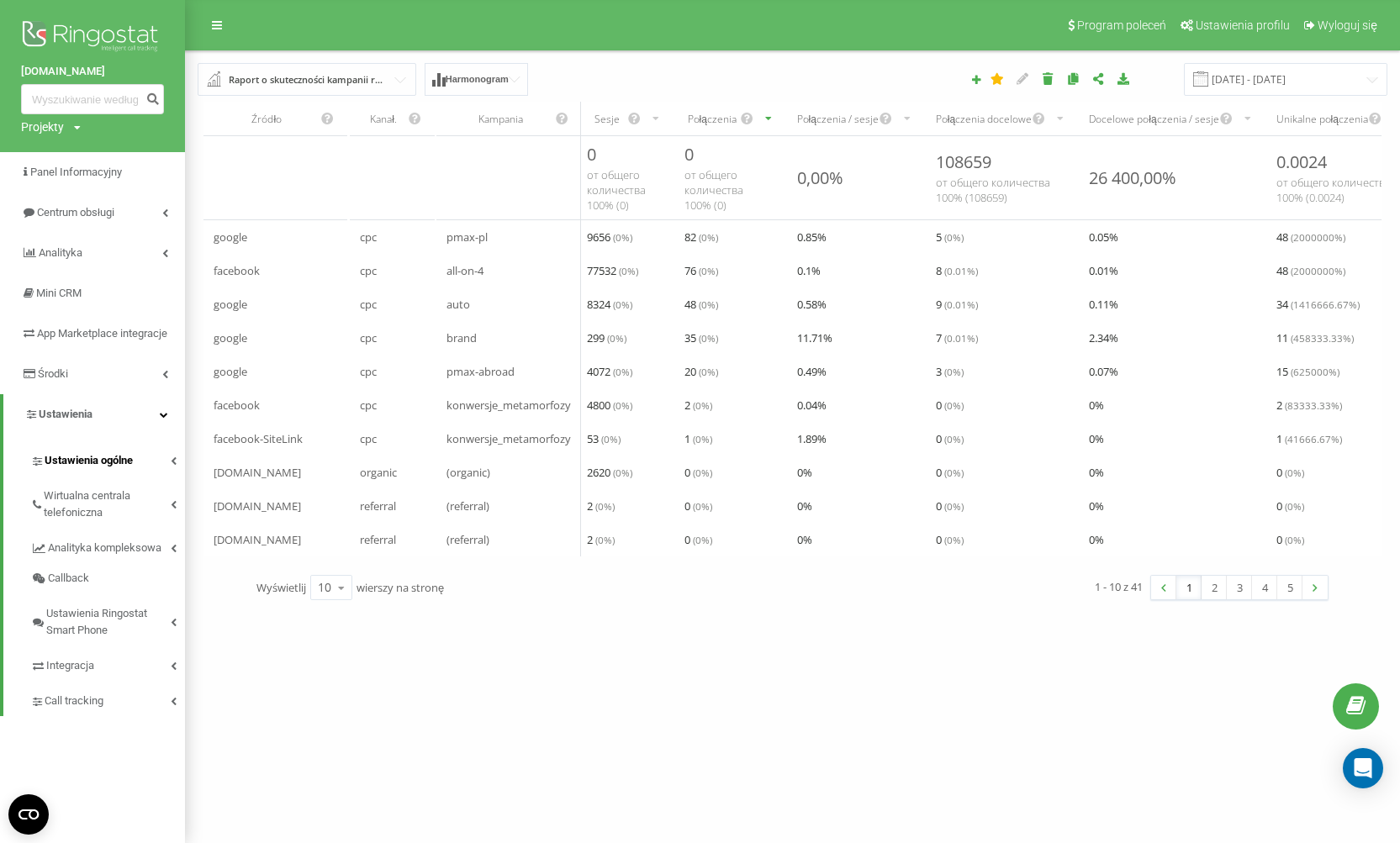
click at [160, 476] on link "Ustawienia ogólne" at bounding box center [107, 458] width 154 height 35
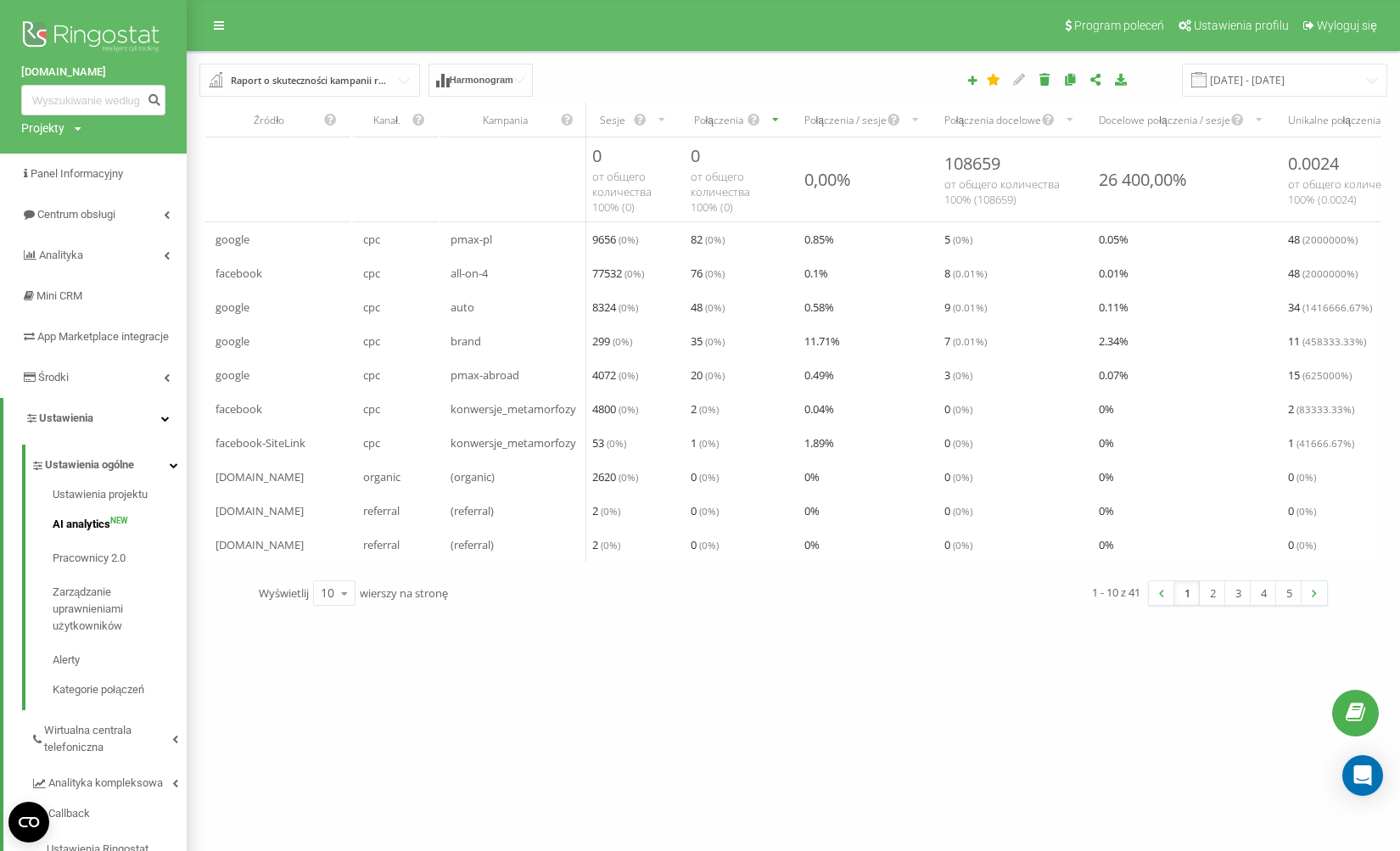
click at [102, 533] on span "AI analytics" at bounding box center [82, 525] width 58 height 17
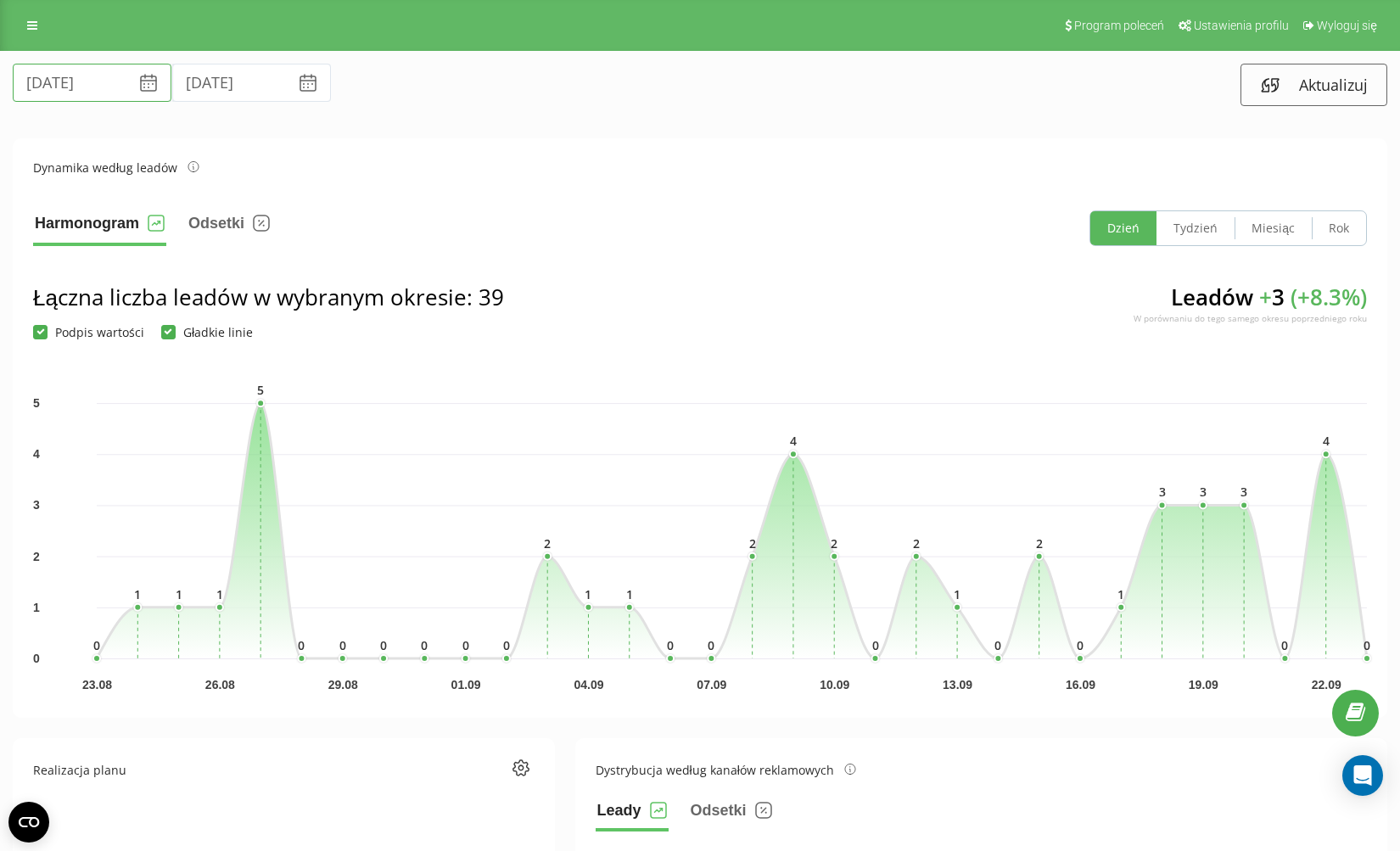
click at [83, 78] on input "[DATE]" at bounding box center [92, 83] width 158 height 38
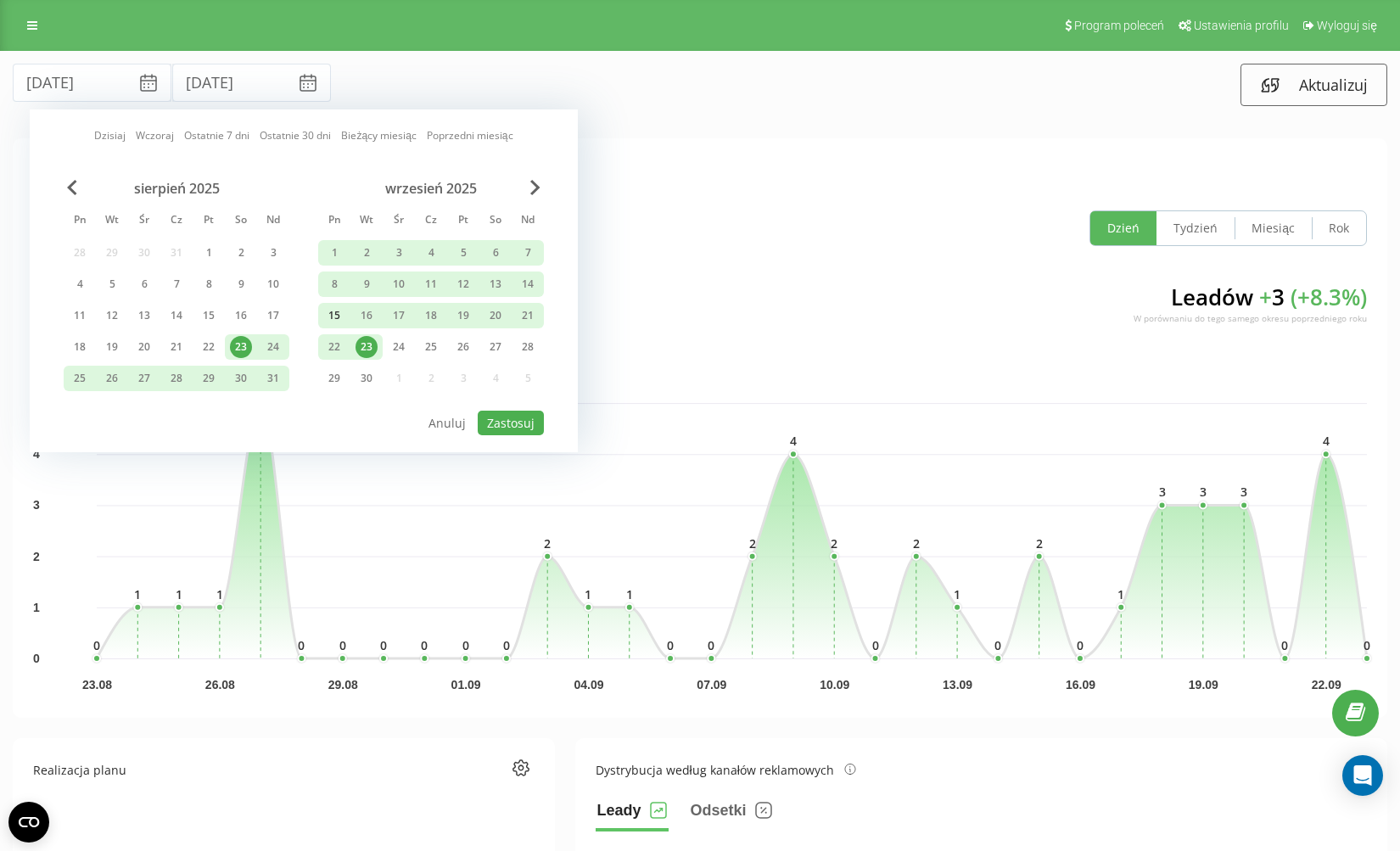
click at [331, 318] on div "15" at bounding box center [335, 316] width 22 height 22
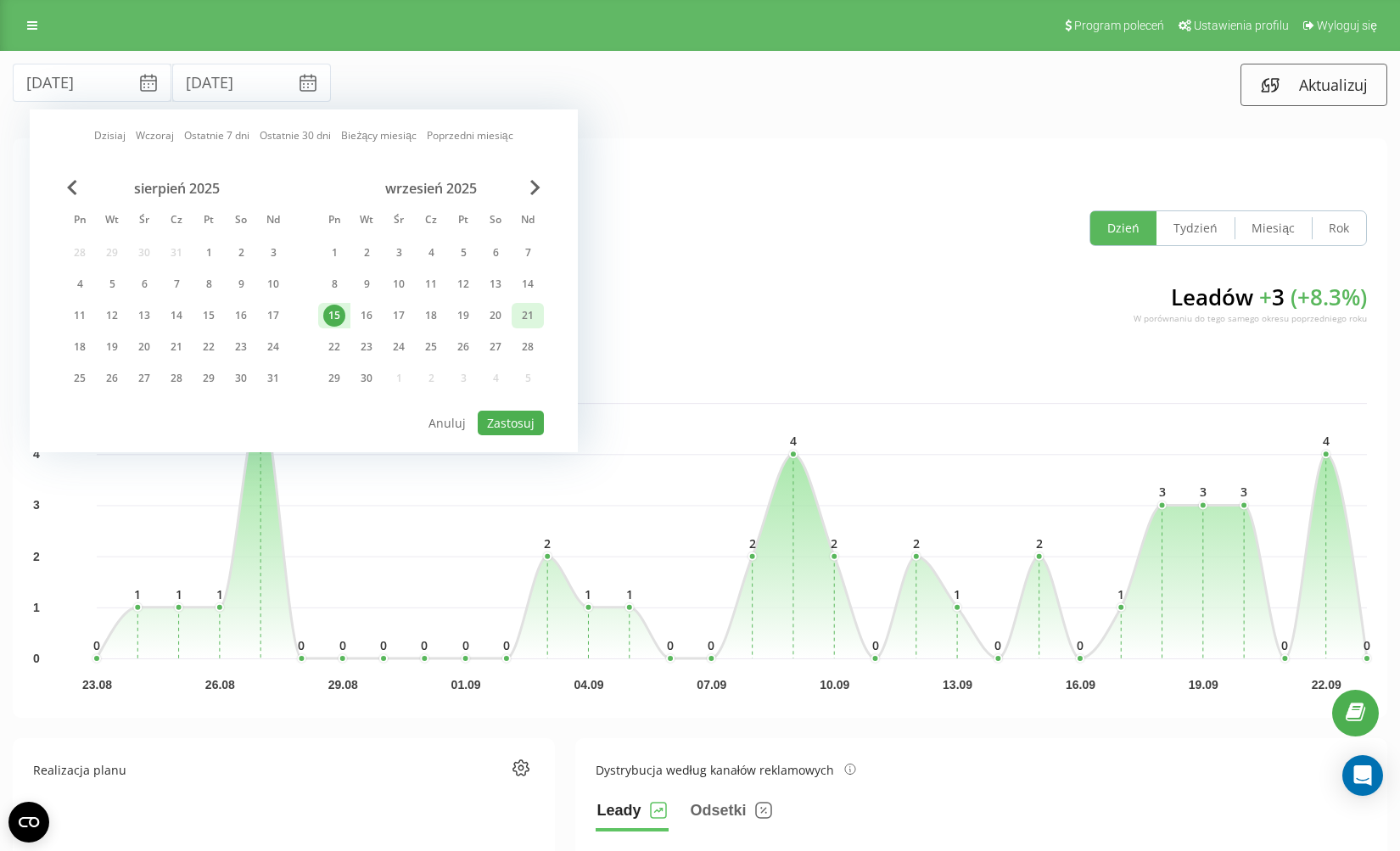
drag, startPoint x: 522, startPoint y: 320, endPoint x: 502, endPoint y: 419, distance: 101.0
click at [522, 320] on div "21" at bounding box center [528, 316] width 22 height 22
click at [499, 427] on button "Zastosuj" at bounding box center [511, 423] width 66 height 25
type input "[DATE]"
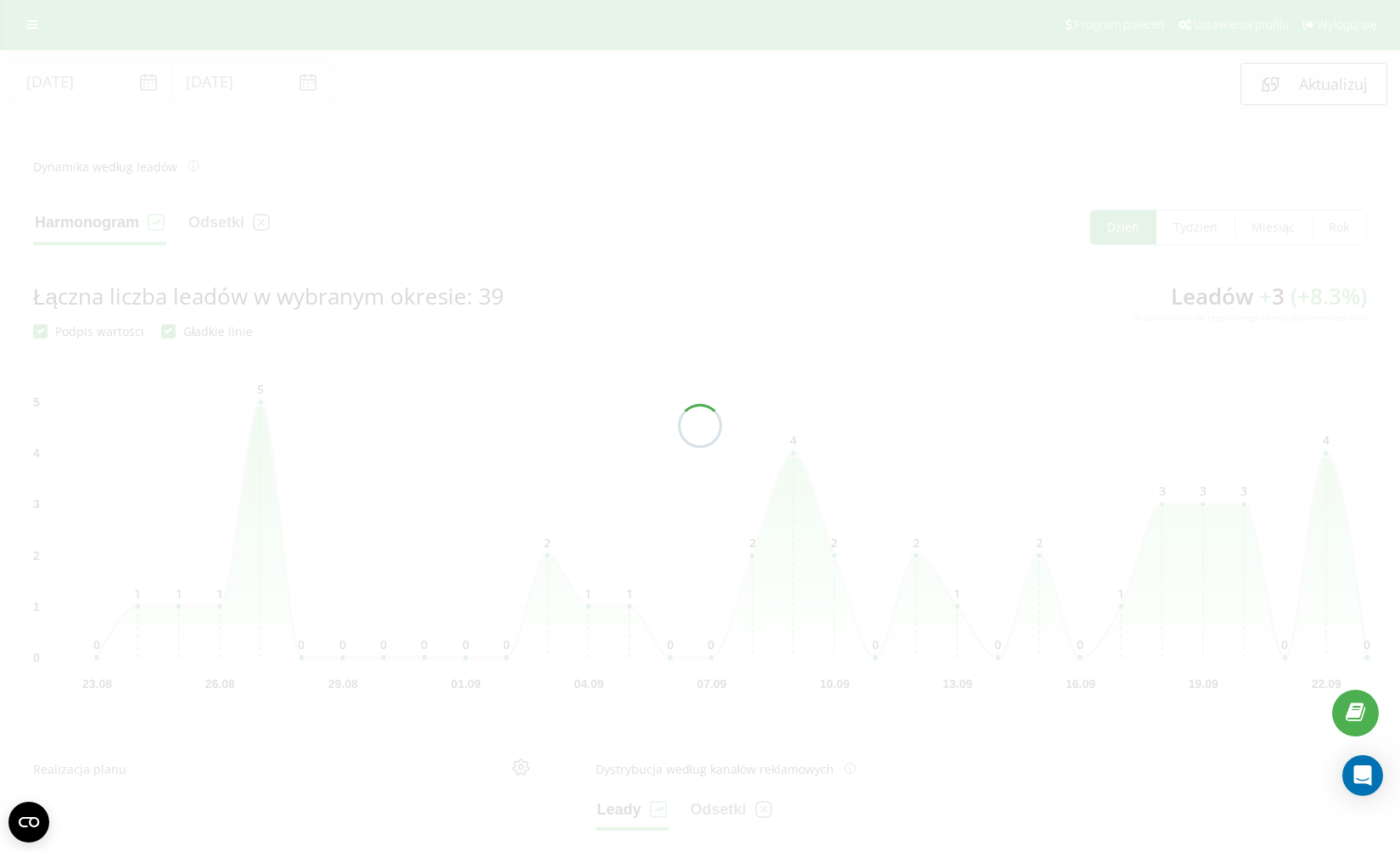
scroll to position [559, 0]
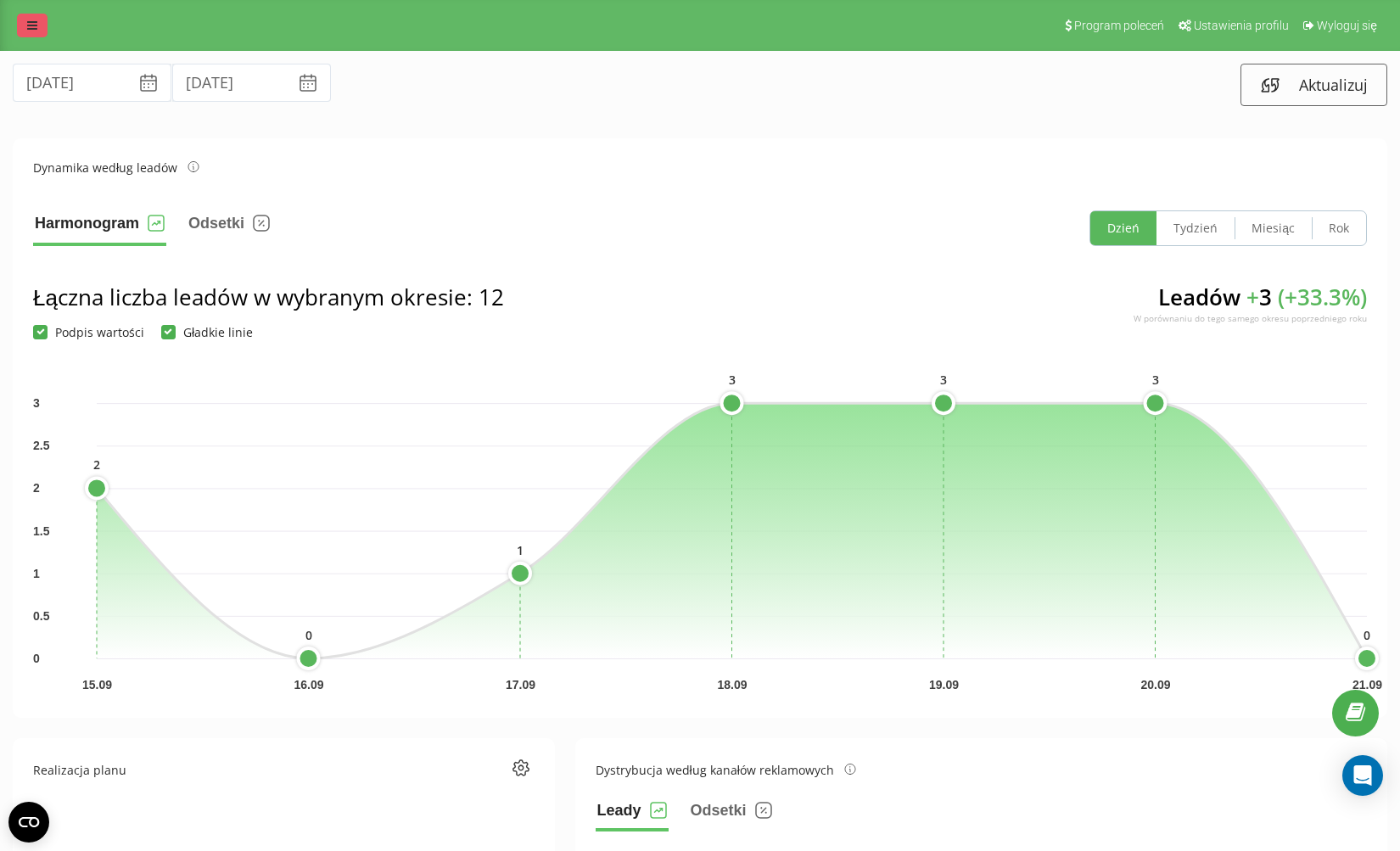
click at [38, 17] on link at bounding box center [32, 26] width 31 height 24
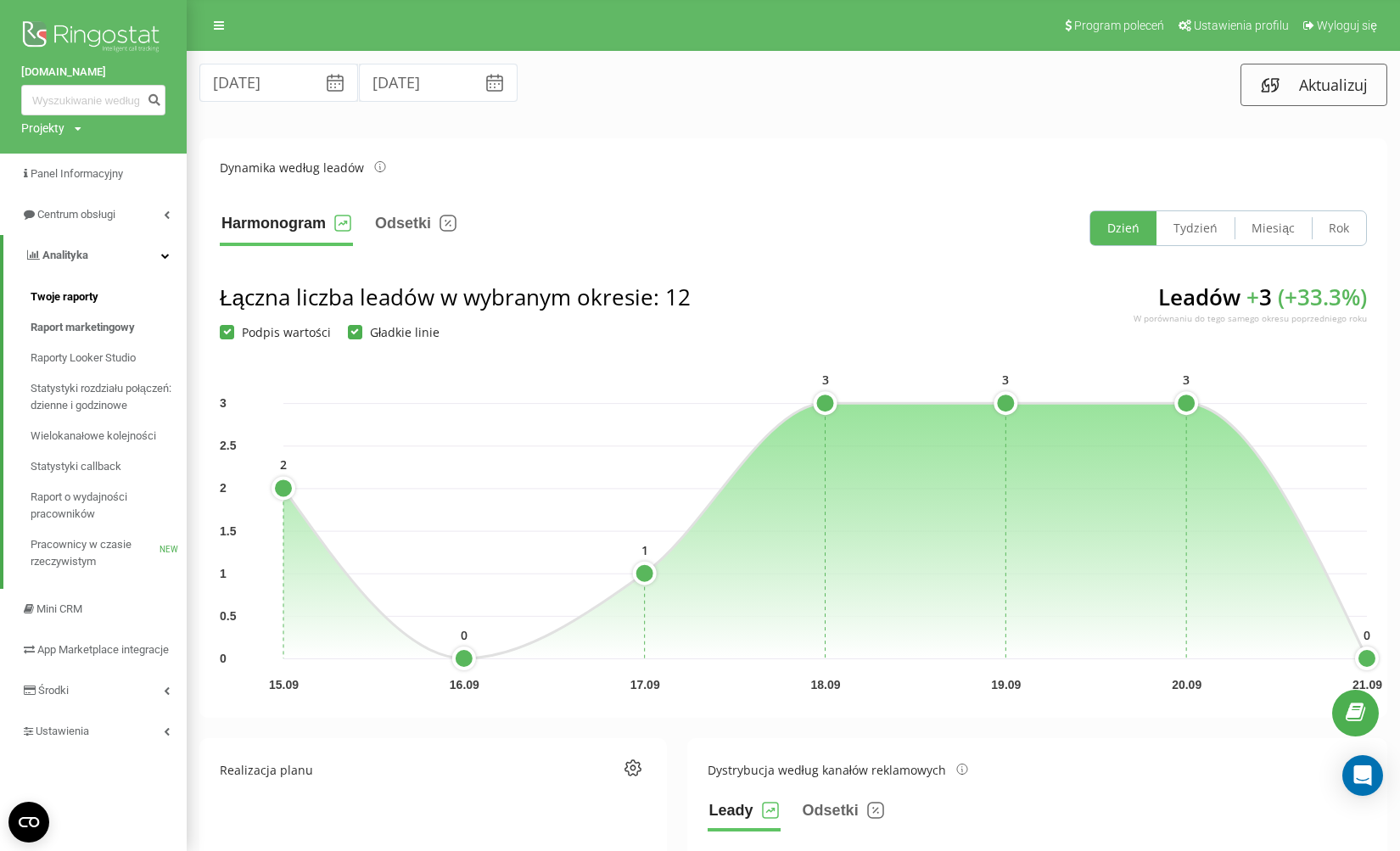
click at [86, 298] on span "Twoje raporty" at bounding box center [65, 297] width 68 height 17
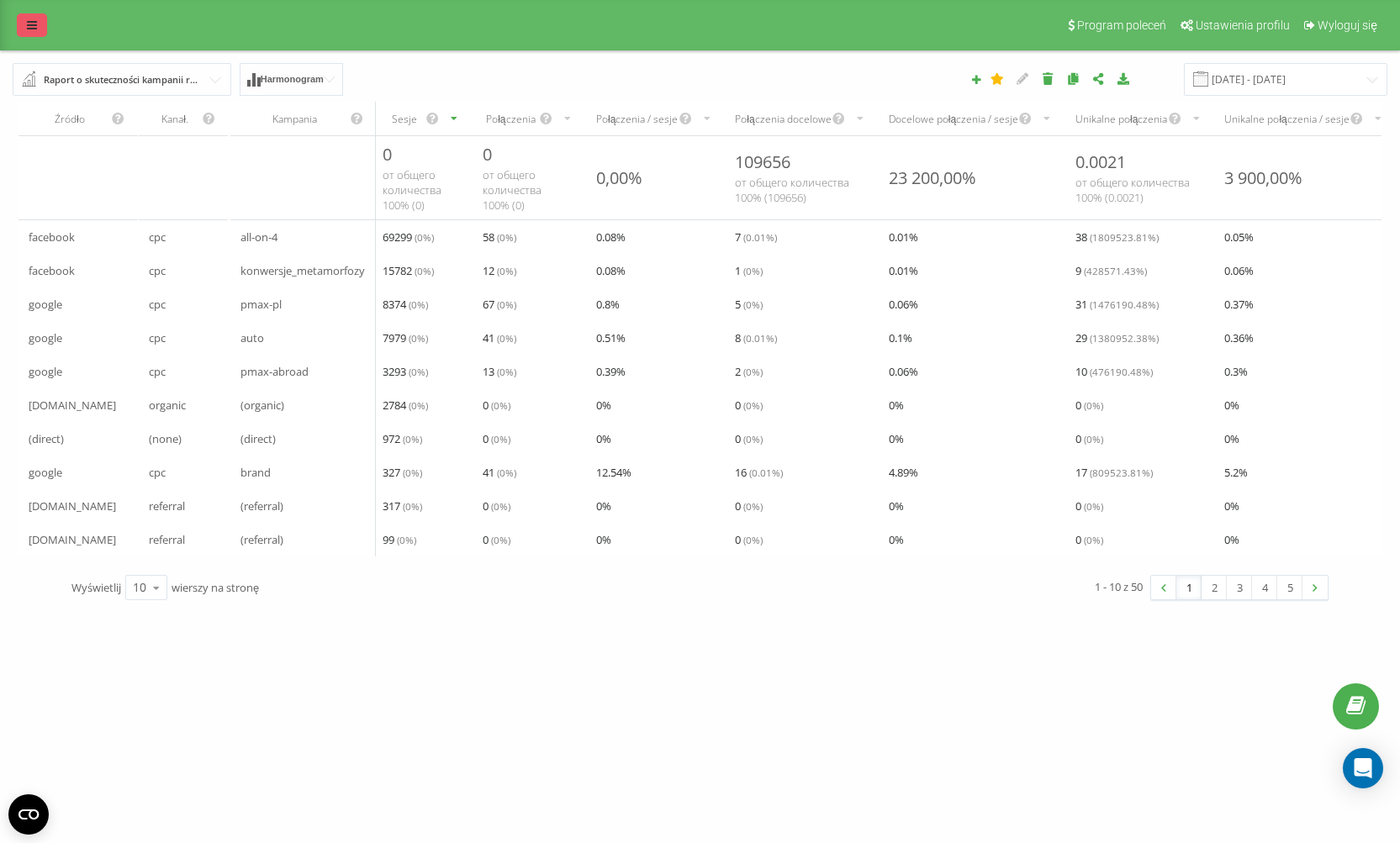
click at [28, 29] on icon at bounding box center [32, 25] width 10 height 12
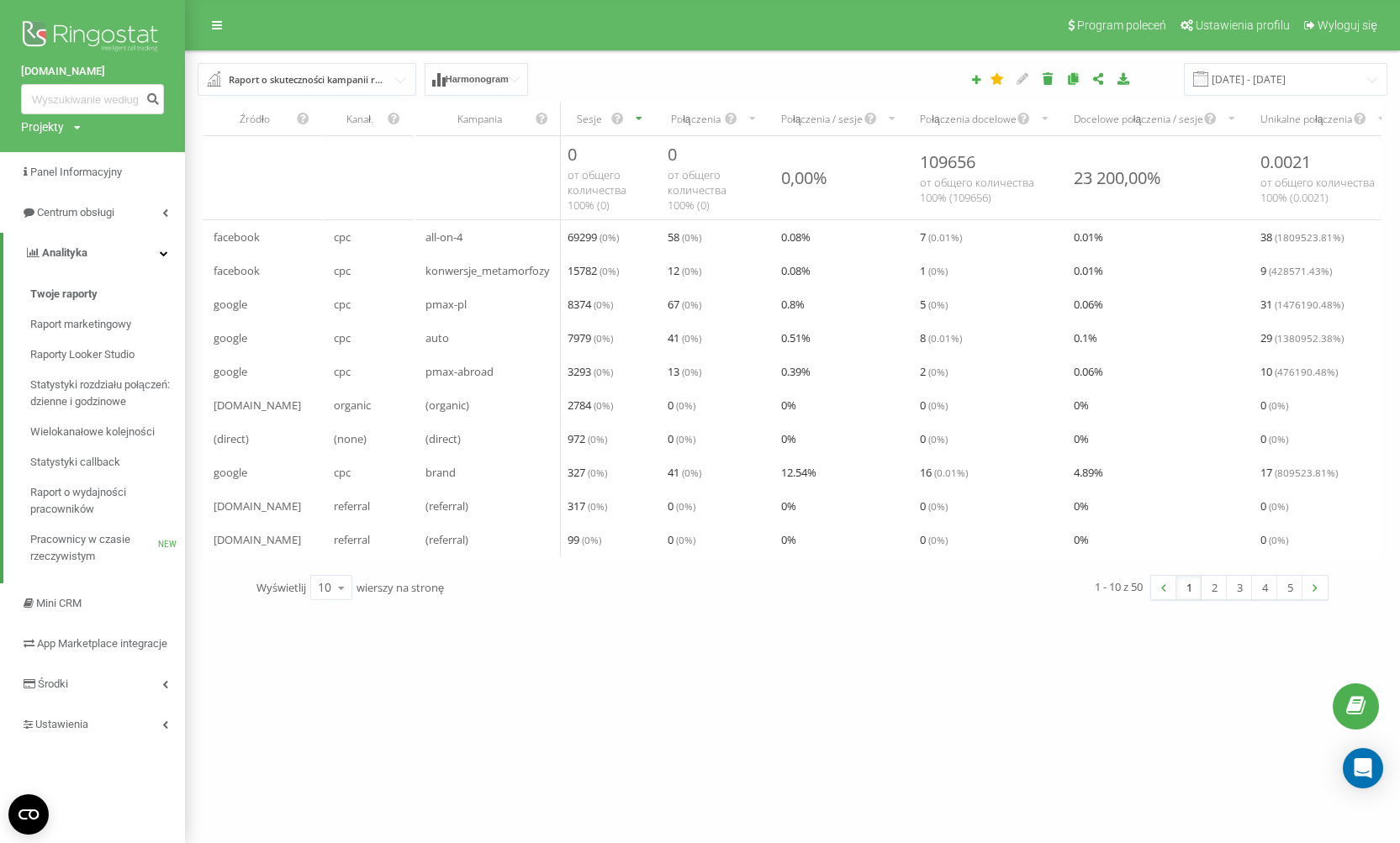
drag, startPoint x: 608, startPoint y: 76, endPoint x: 509, endPoint y: 57, distance: 100.8
click at [608, 76] on div "Raport o skuteczności kampanii reklamowych Przeglądarka odwiedzających Według s…" at bounding box center [413, 79] width 455 height 33
click at [624, 60] on div "Raport o skuteczności kampanii reklamowych Przeglądarka odwiedzających Według s…" at bounding box center [792, 79] width 1214 height 57
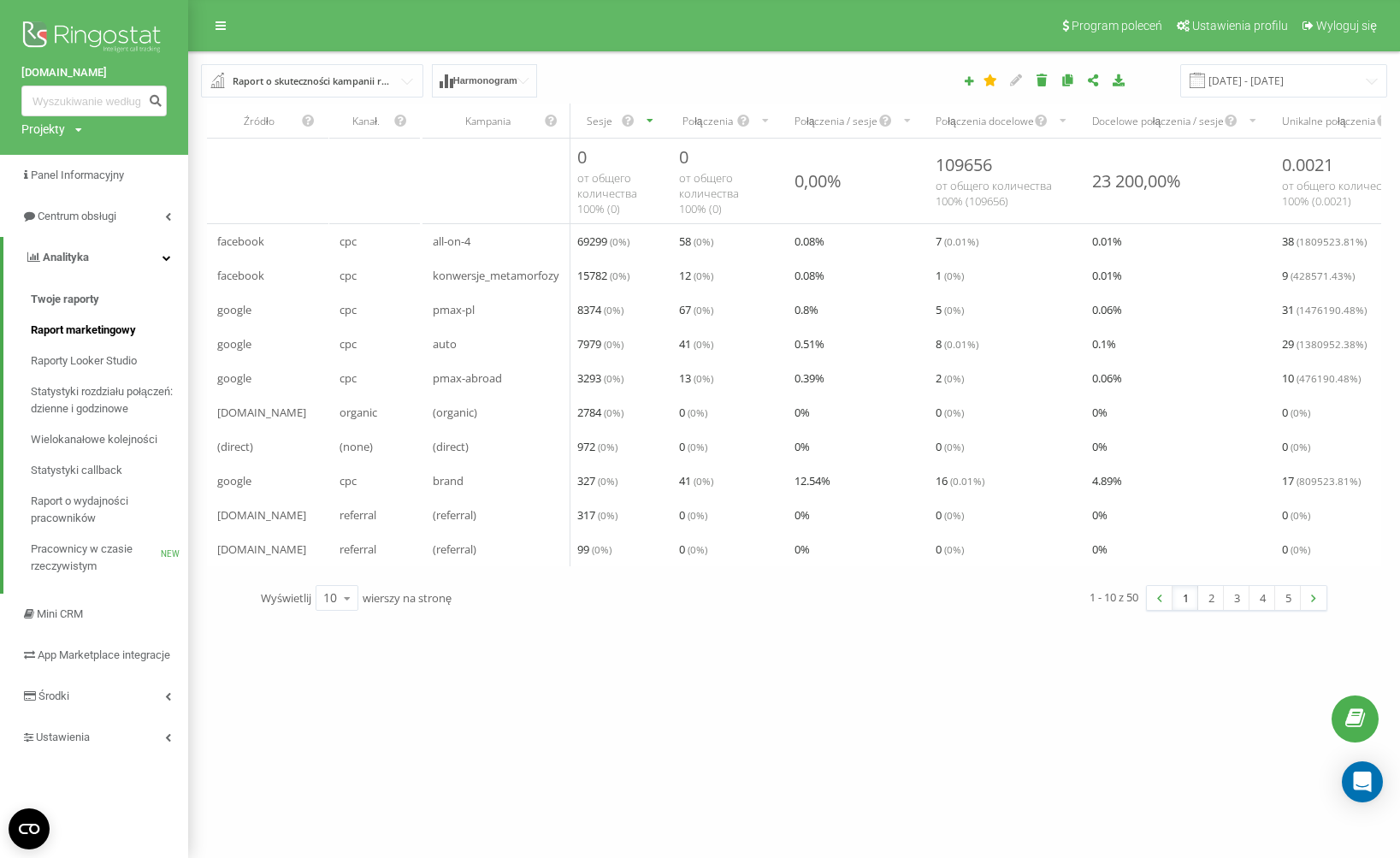
click at [82, 326] on span "Raport marketingowy" at bounding box center [83, 331] width 106 height 17
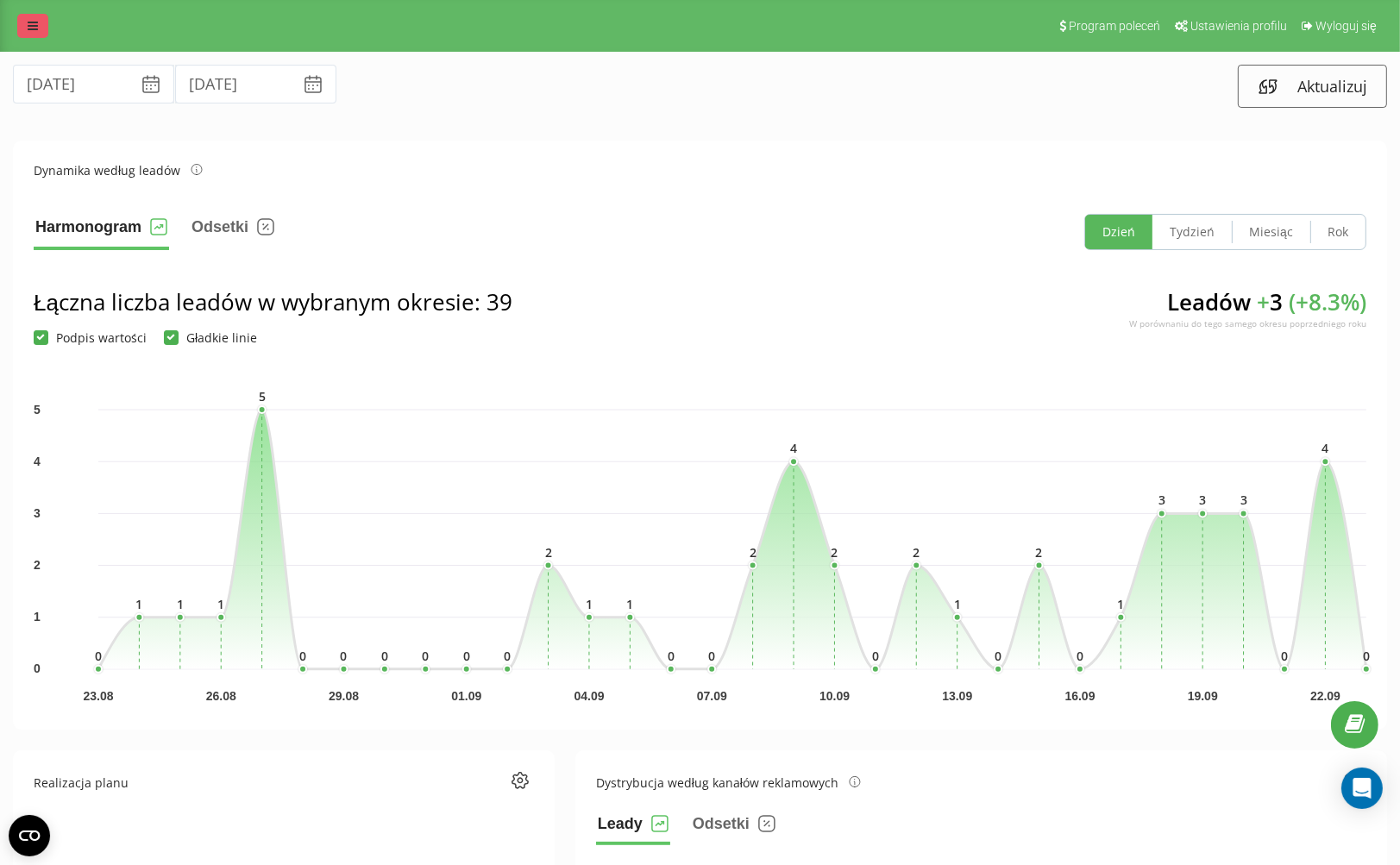
click at [31, 31] on icon at bounding box center [33, 26] width 10 height 12
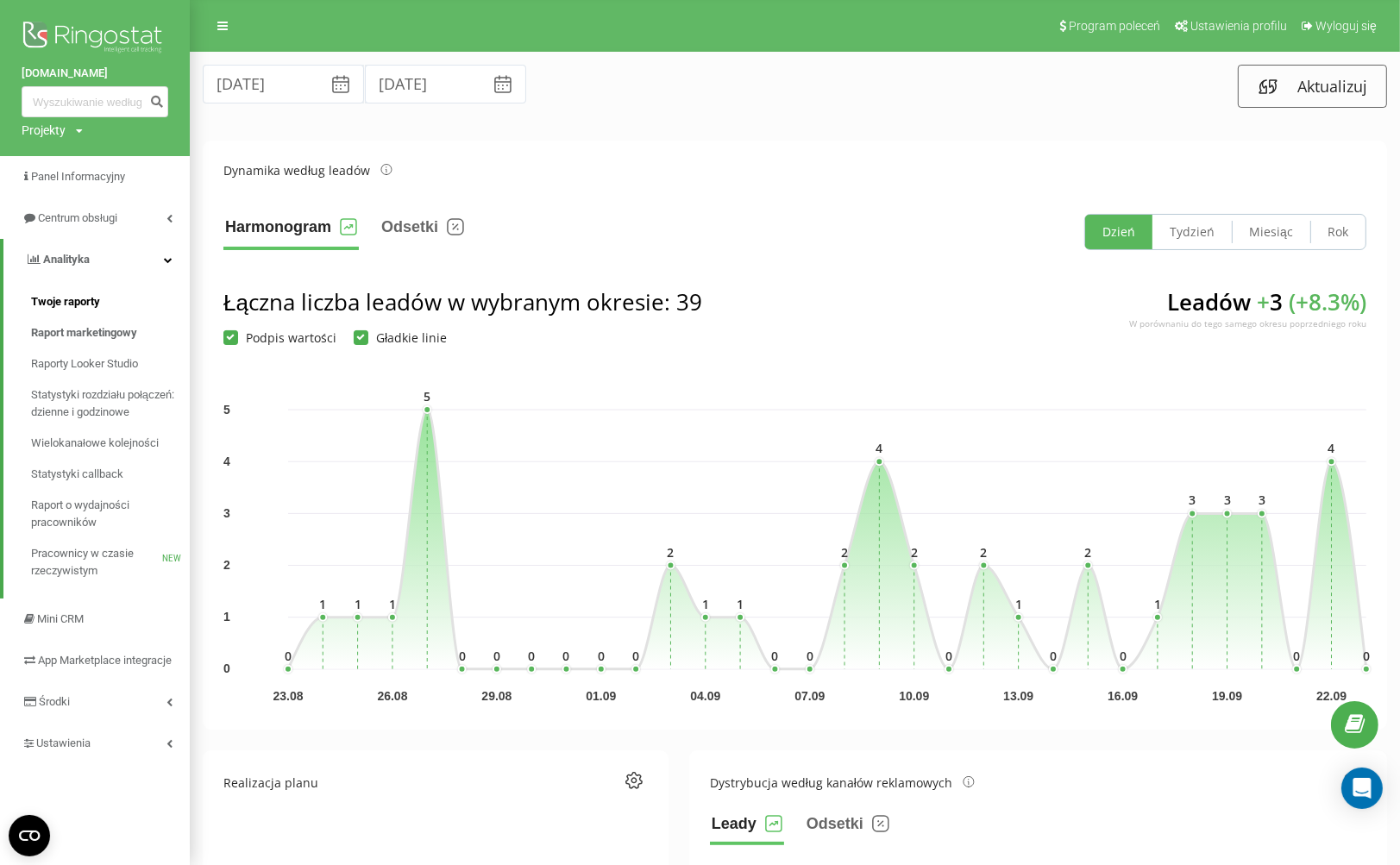
click at [69, 307] on span "Twoje raporty" at bounding box center [66, 302] width 69 height 17
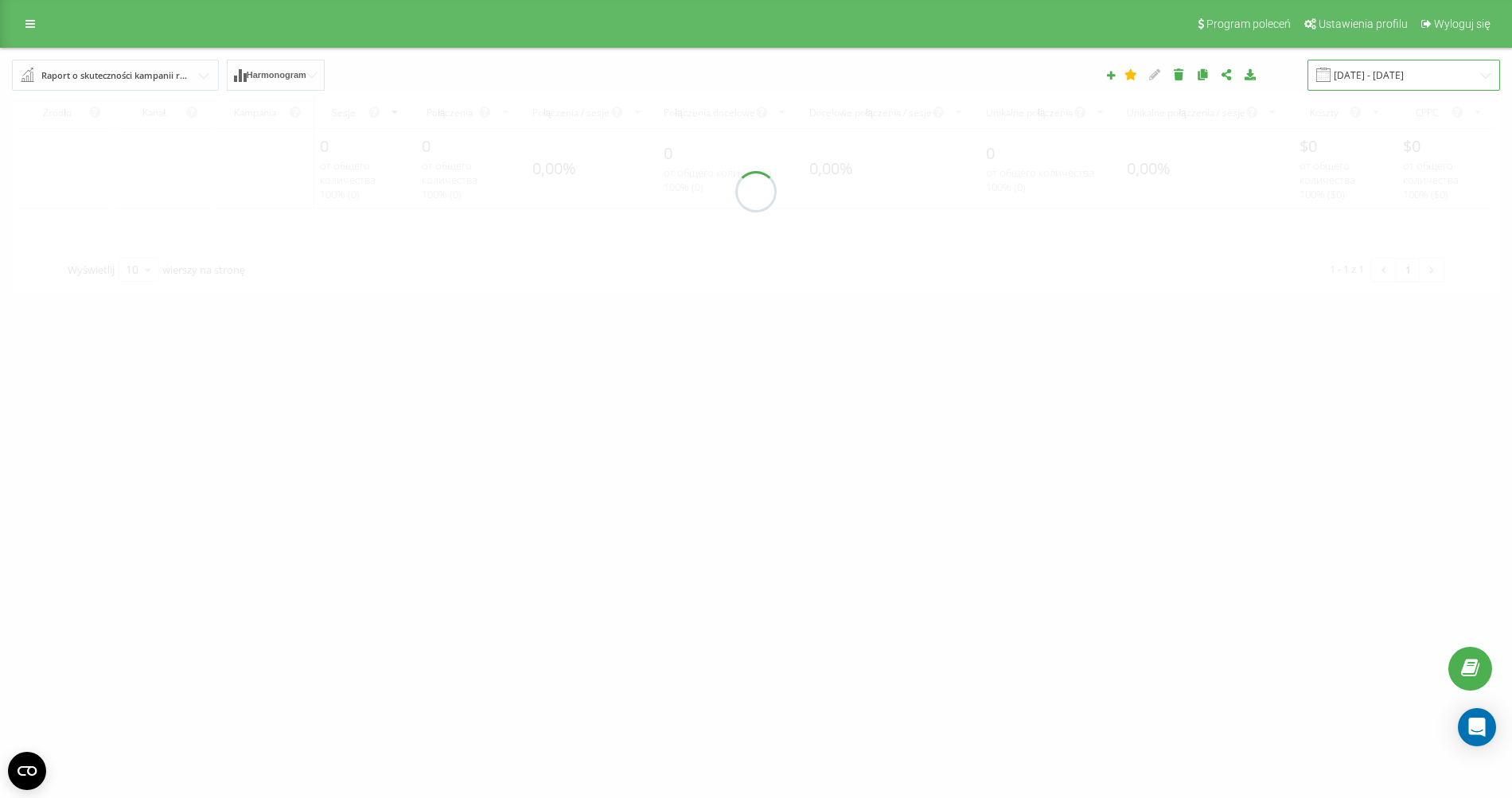
click at [1407, 80] on input "23.08.2025 - 23.09.2025" at bounding box center [1403, 75] width 192 height 31
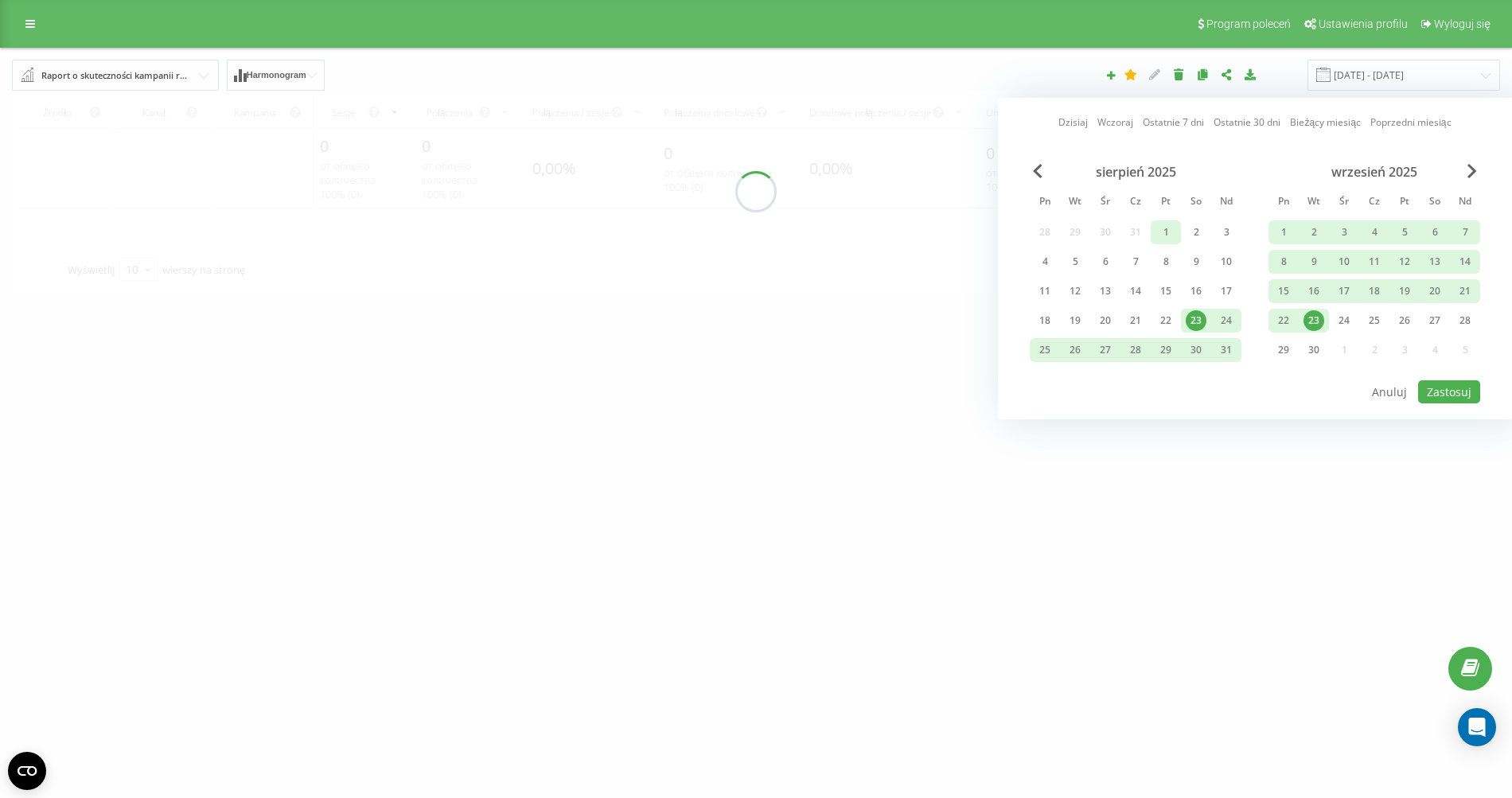
click at [1157, 232] on div "1" at bounding box center [1166, 232] width 21 height 21
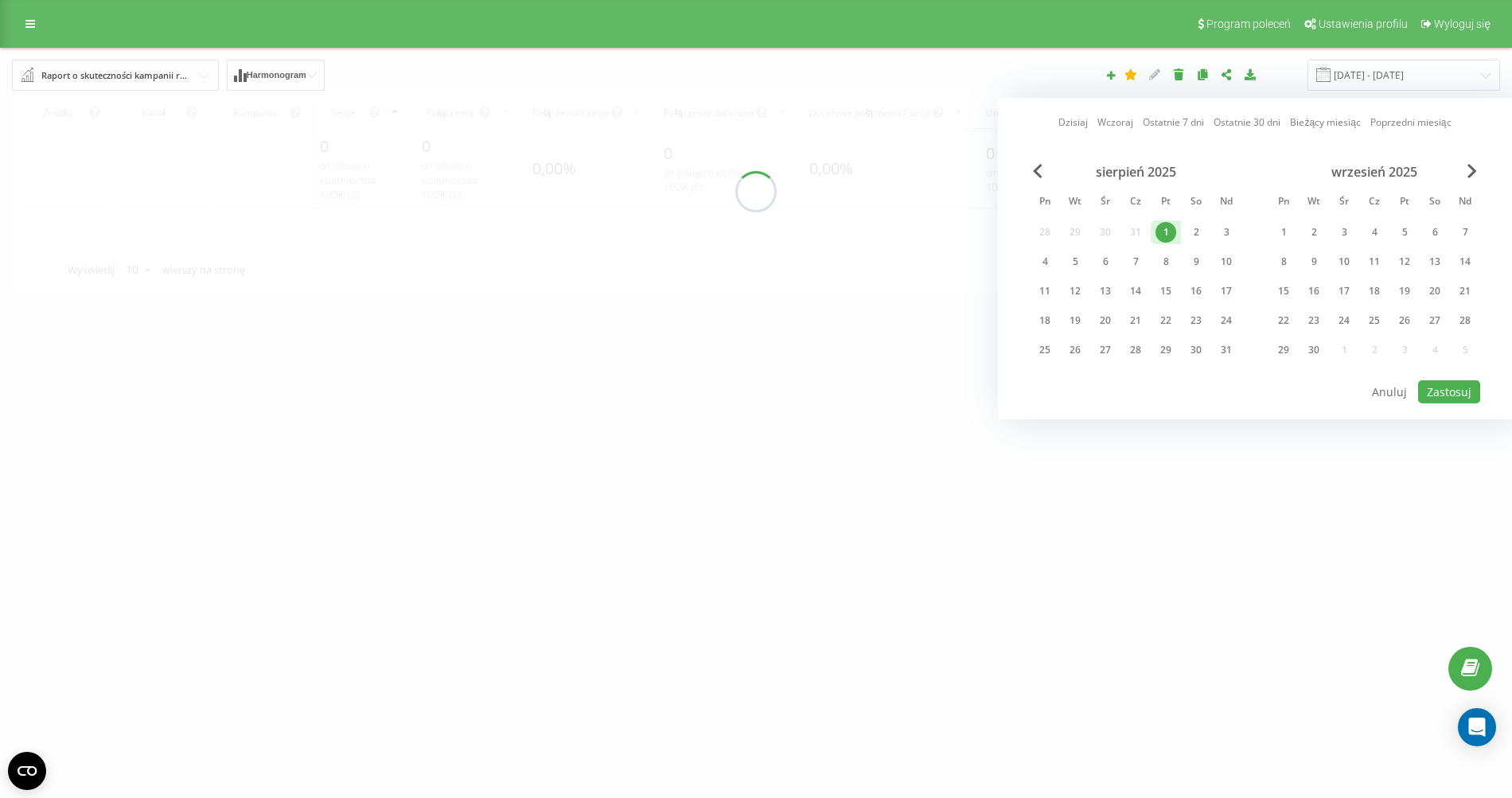
click at [1220, 344] on div "31" at bounding box center [1226, 350] width 21 height 21
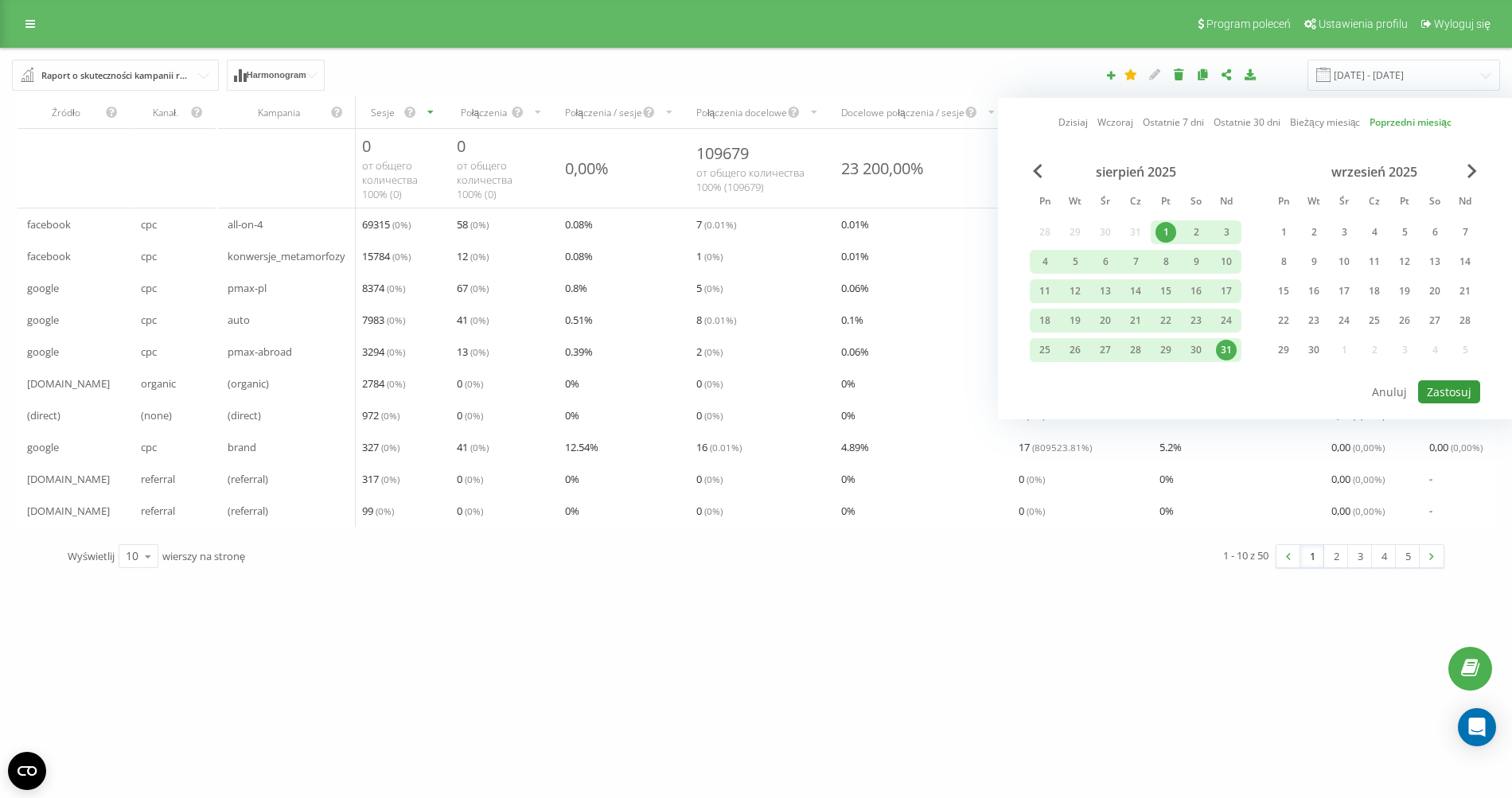
click at [1454, 389] on button "Zastosuj" at bounding box center [1449, 391] width 62 height 23
type input "[DATE] - [DATE]"
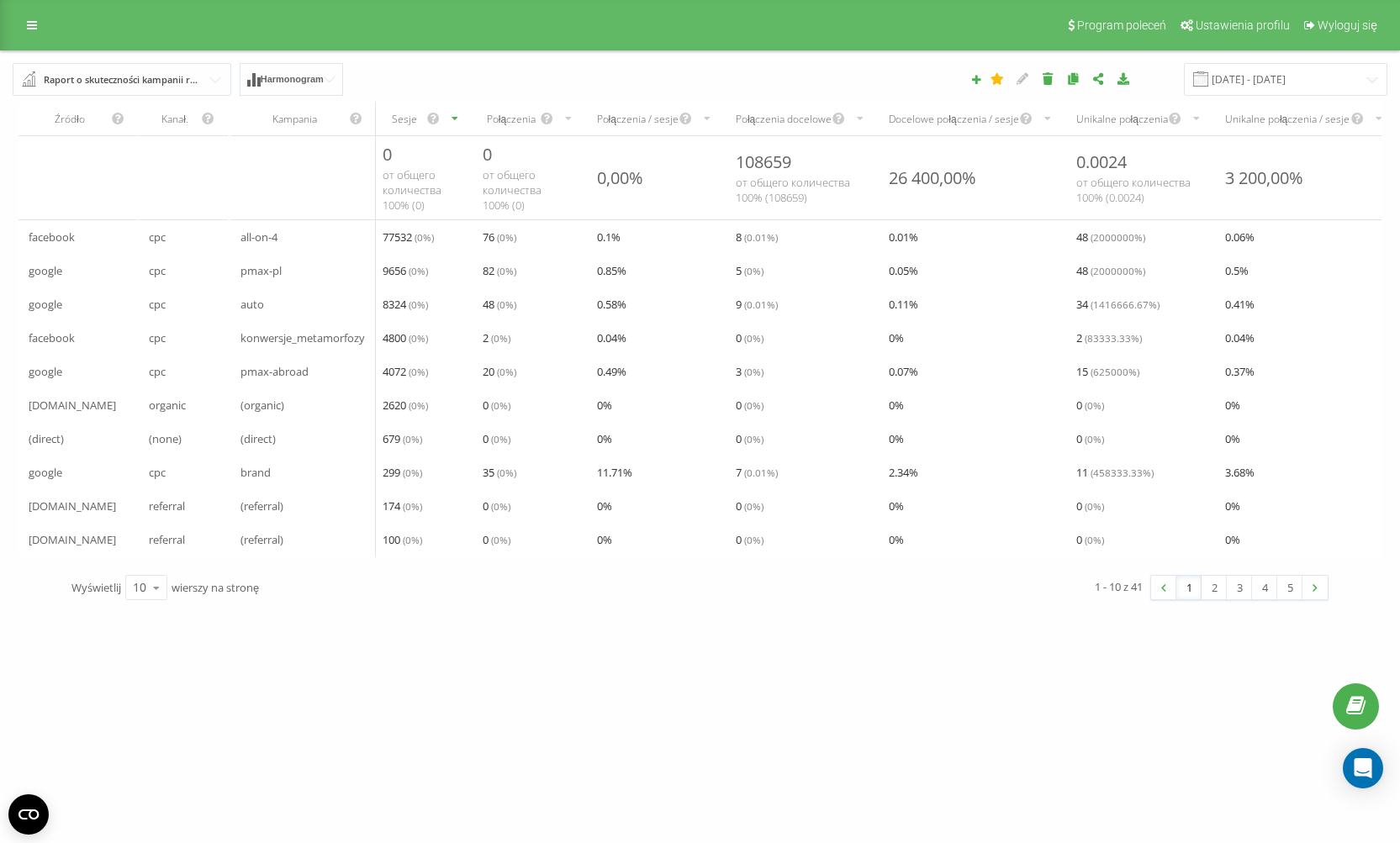
click at [528, 117] on div "Połączenia" at bounding box center [511, 118] width 57 height 14
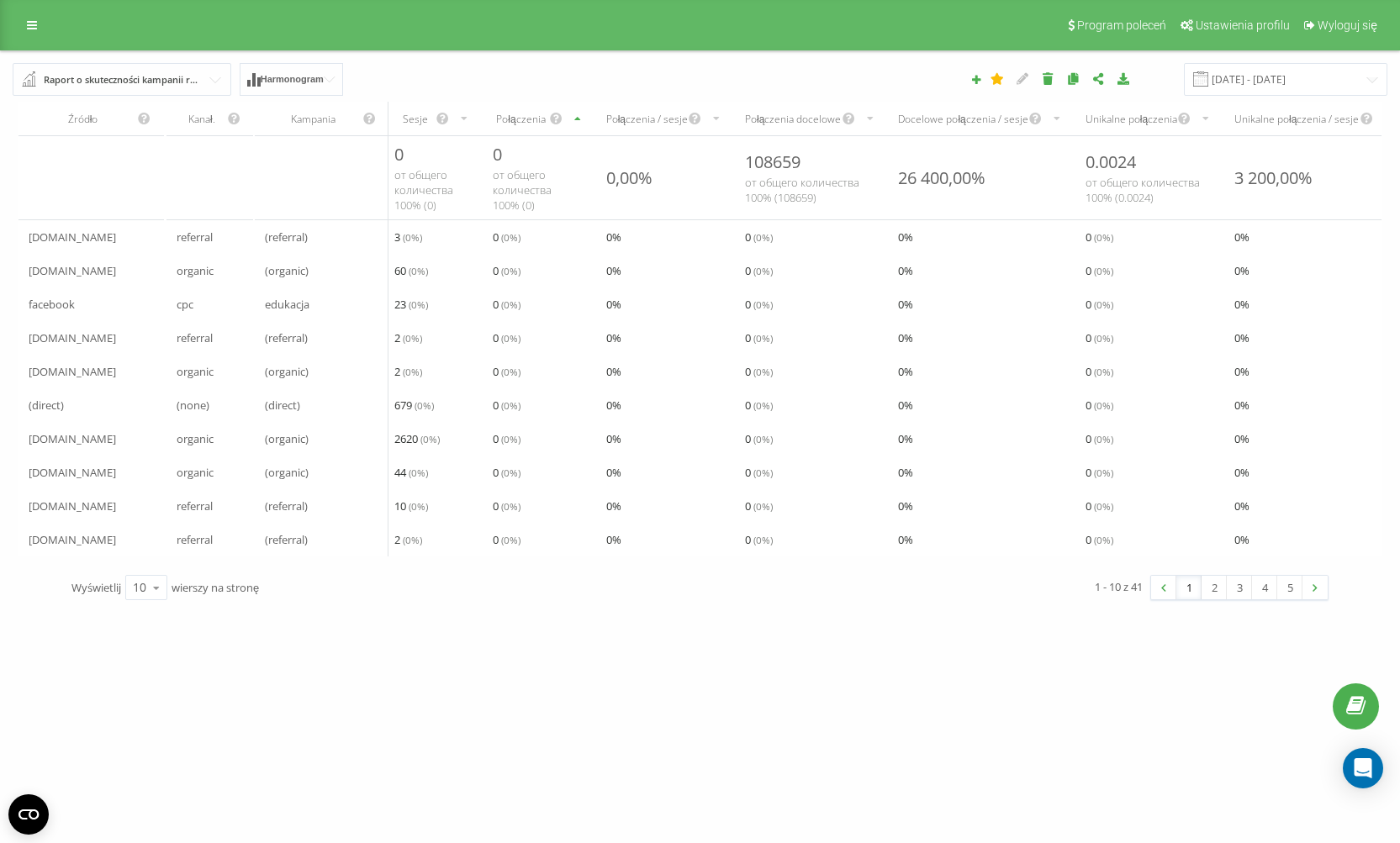
click at [516, 125] on div "Połączenia" at bounding box center [521, 118] width 56 height 14
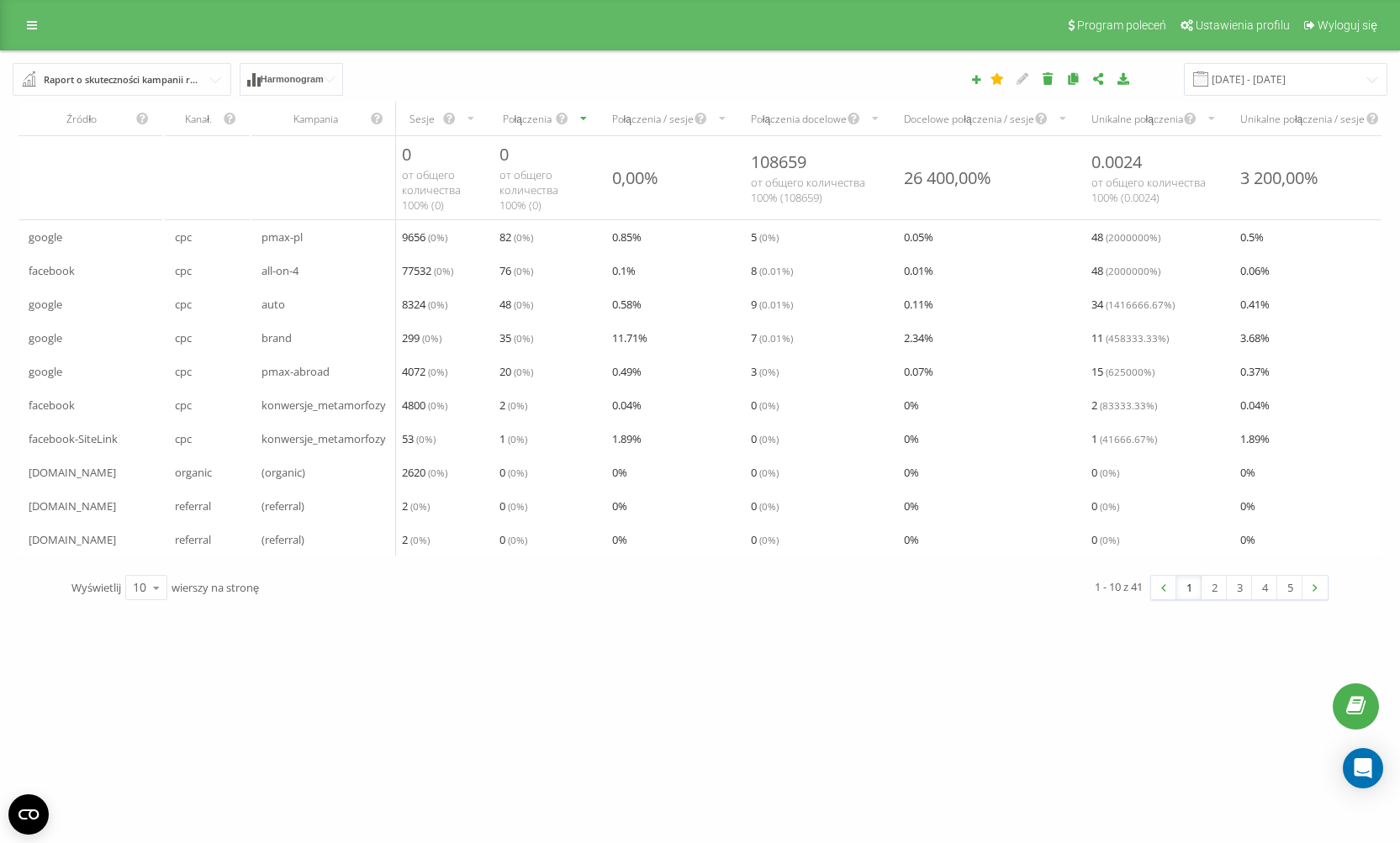
click at [785, 114] on div "Połączenia docelowe" at bounding box center [799, 118] width 96 height 14
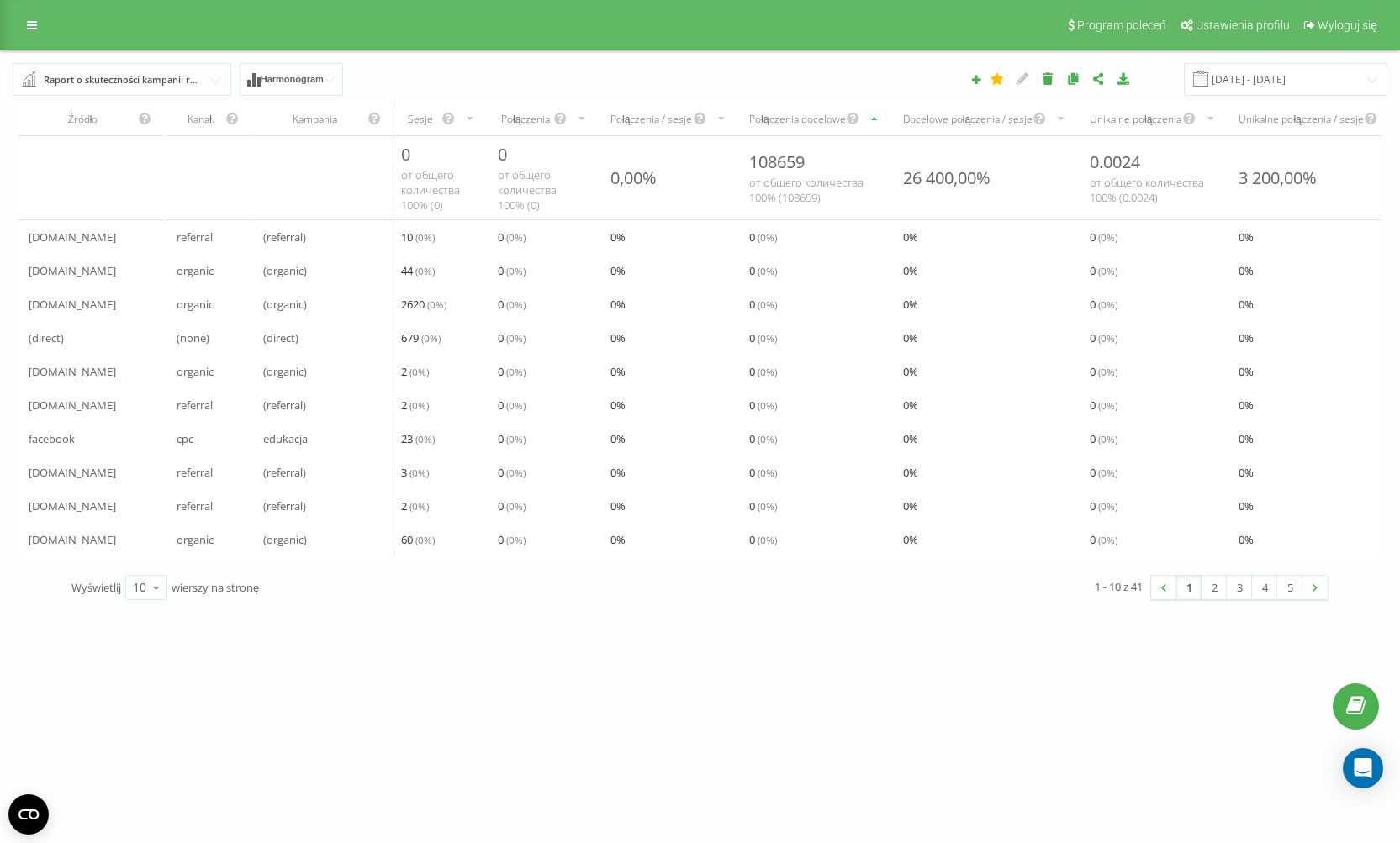
click at [816, 110] on div "Połączenia docelowe" at bounding box center [815, 119] width 153 height 34
click at [21, 30] on link at bounding box center [32, 25] width 30 height 24
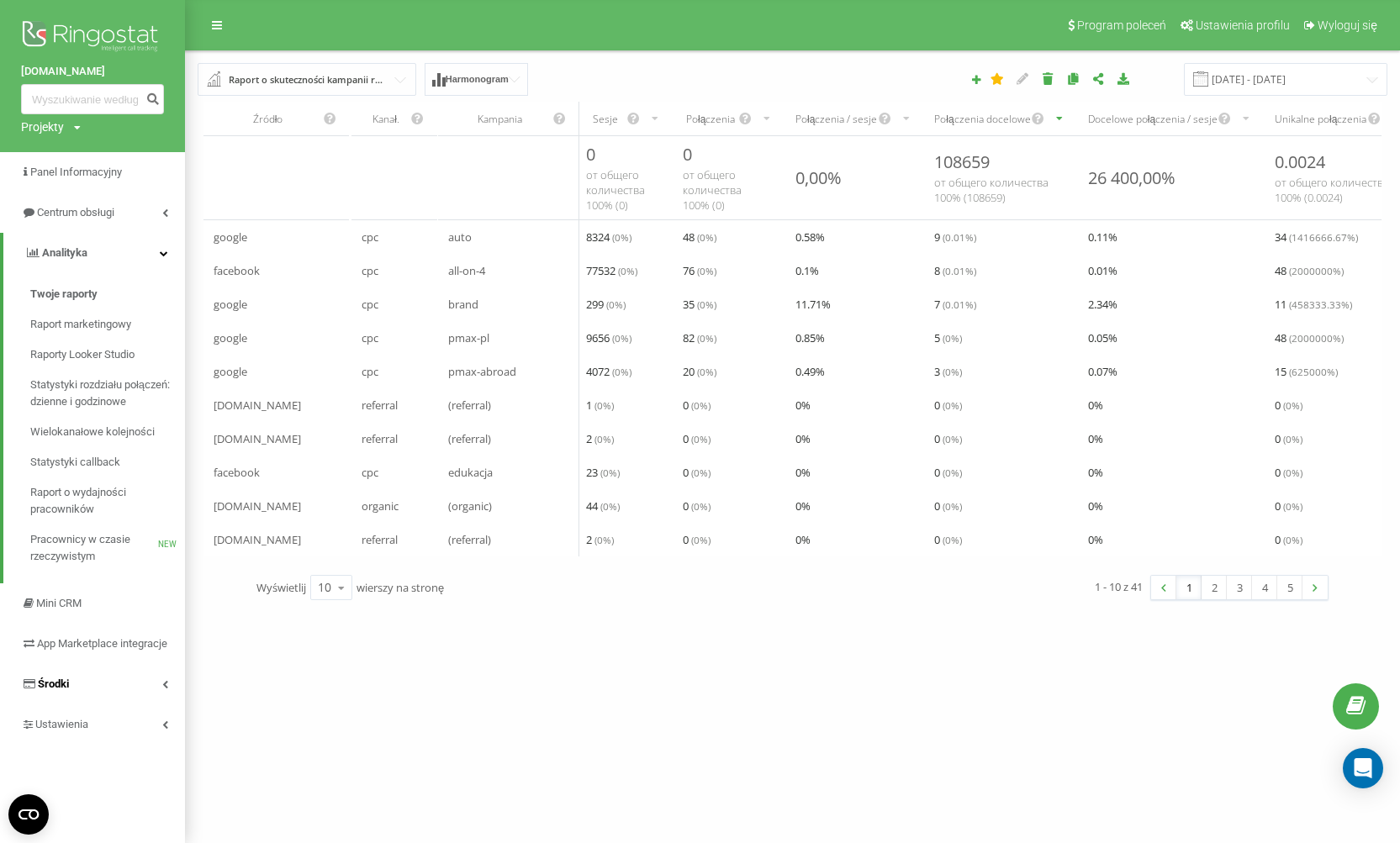
click at [86, 700] on link "Środki" at bounding box center [92, 684] width 185 height 41
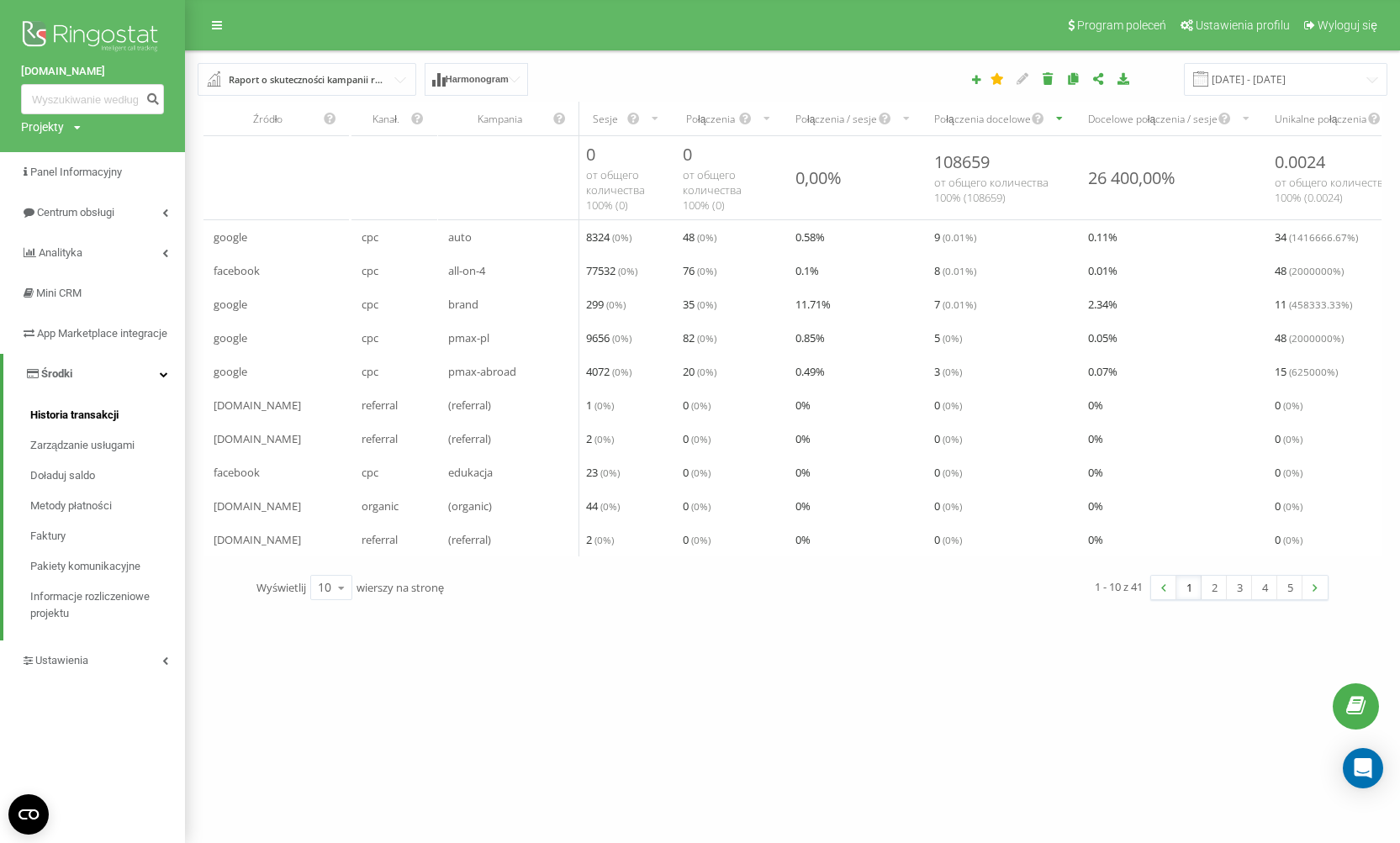
click at [89, 424] on span "Historia transakcji" at bounding box center [74, 415] width 89 height 17
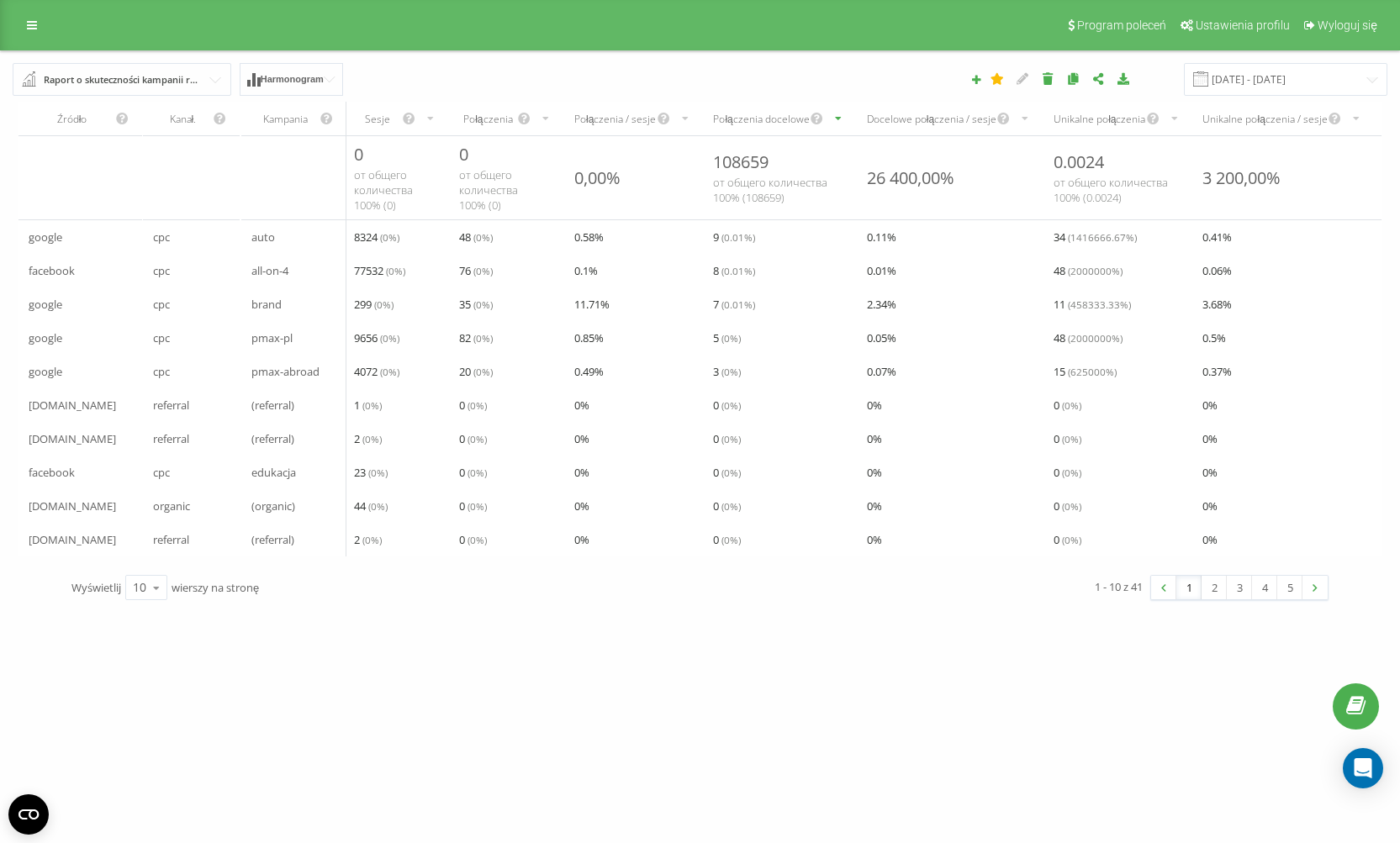
click at [14, 24] on div "Program poleceń Ustawienia profilu Wyloguj się" at bounding box center [700, 25] width 1400 height 51
click at [20, 25] on link at bounding box center [32, 25] width 30 height 24
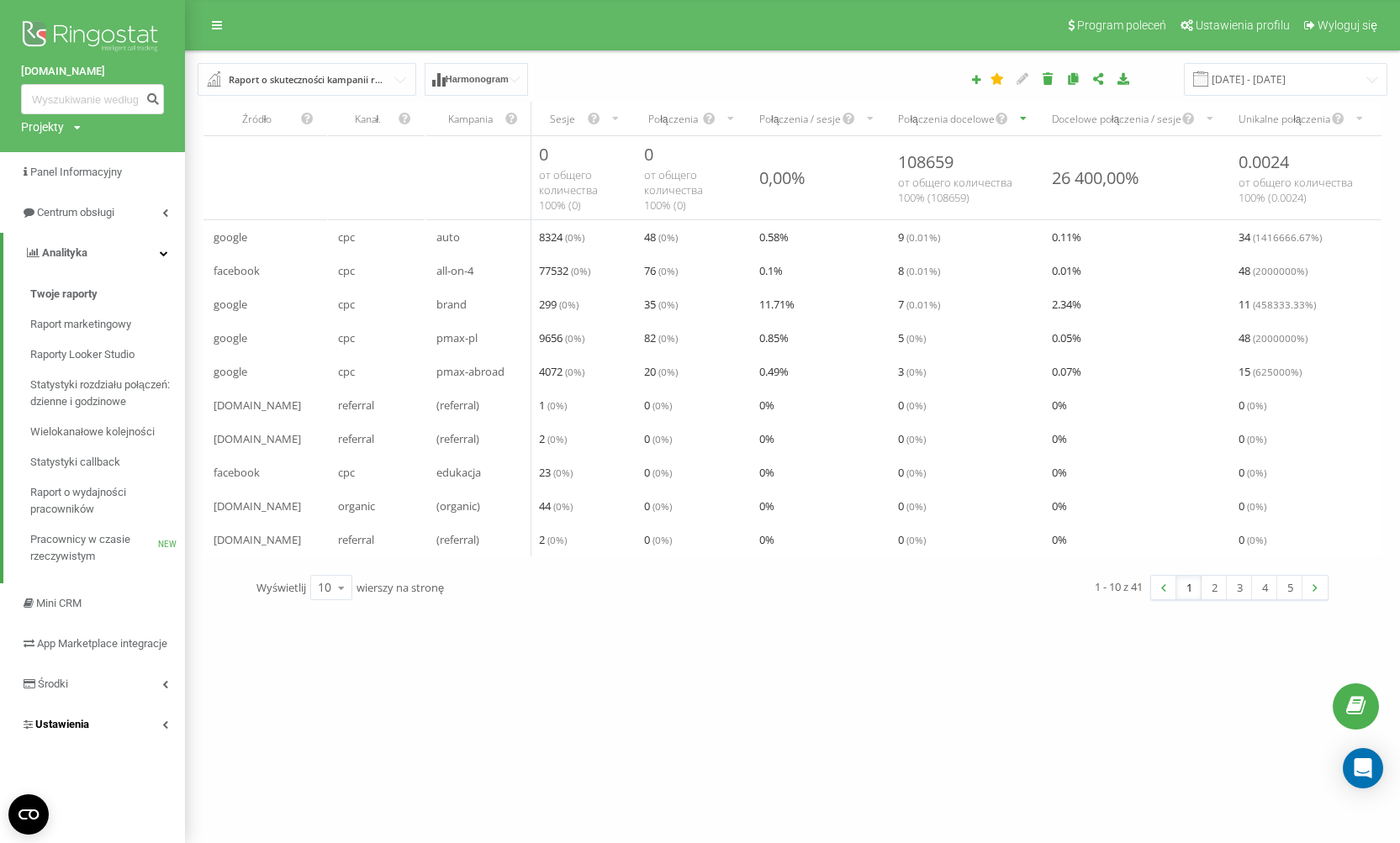
click at [116, 739] on link "Ustawienia" at bounding box center [92, 725] width 185 height 41
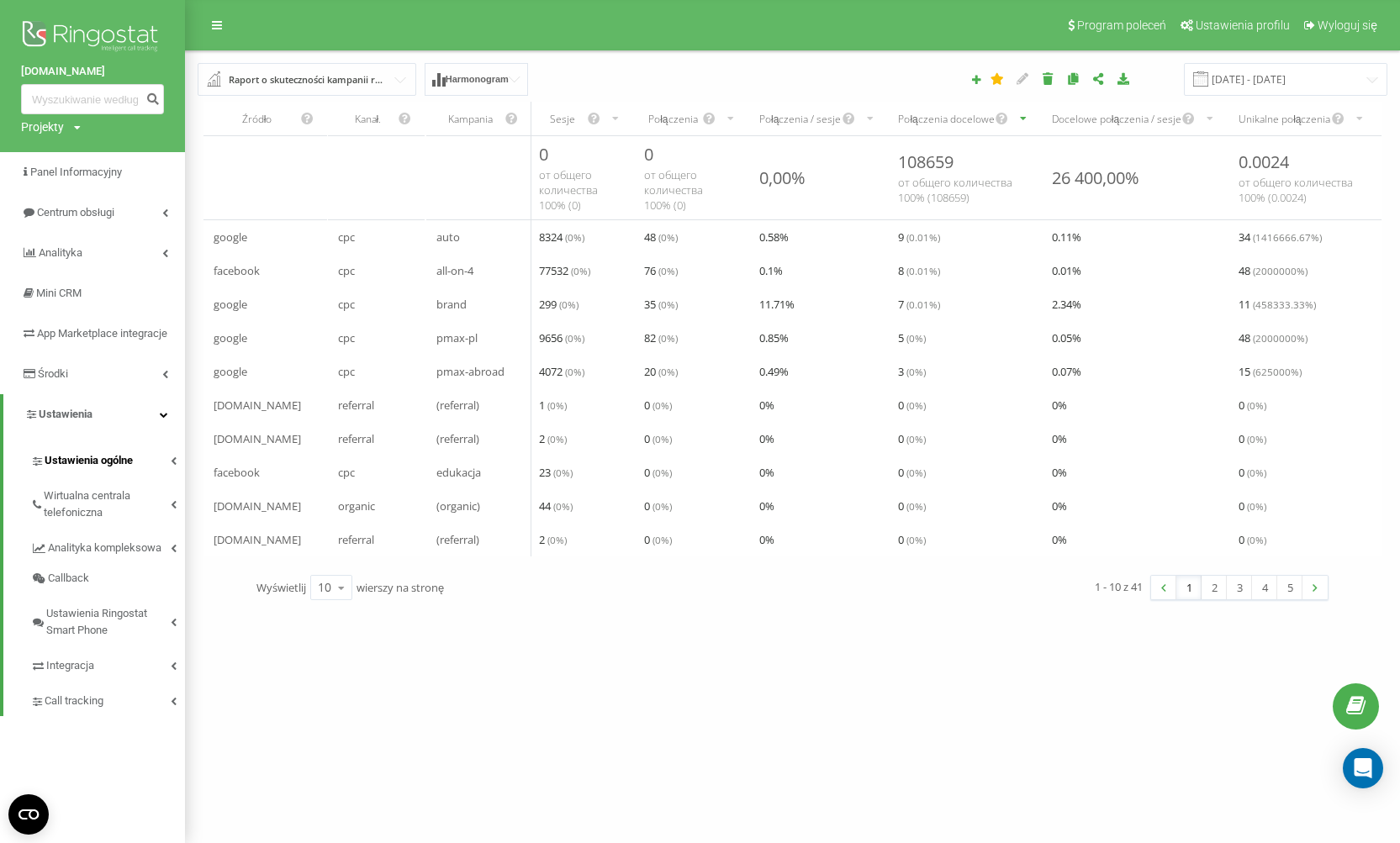
click at [170, 476] on link "Ustawienia ogólne" at bounding box center [107, 458] width 154 height 35
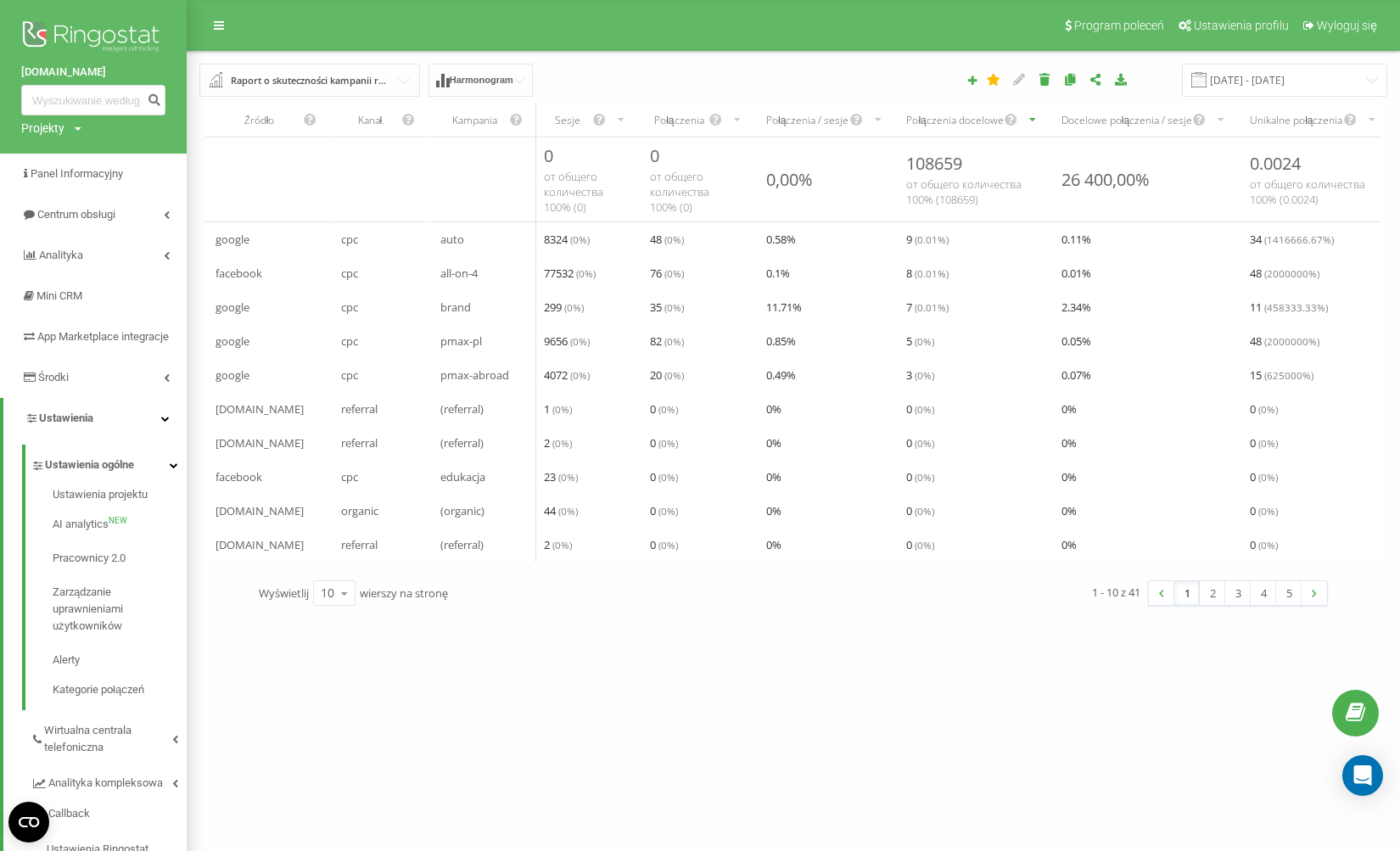
click at [883, 29] on div "Program poleceń Ustawienia profilu Wyloguj się" at bounding box center [700, 26] width 1400 height 51
click at [67, 474] on span "Ustawienia ogólne" at bounding box center [89, 465] width 89 height 17
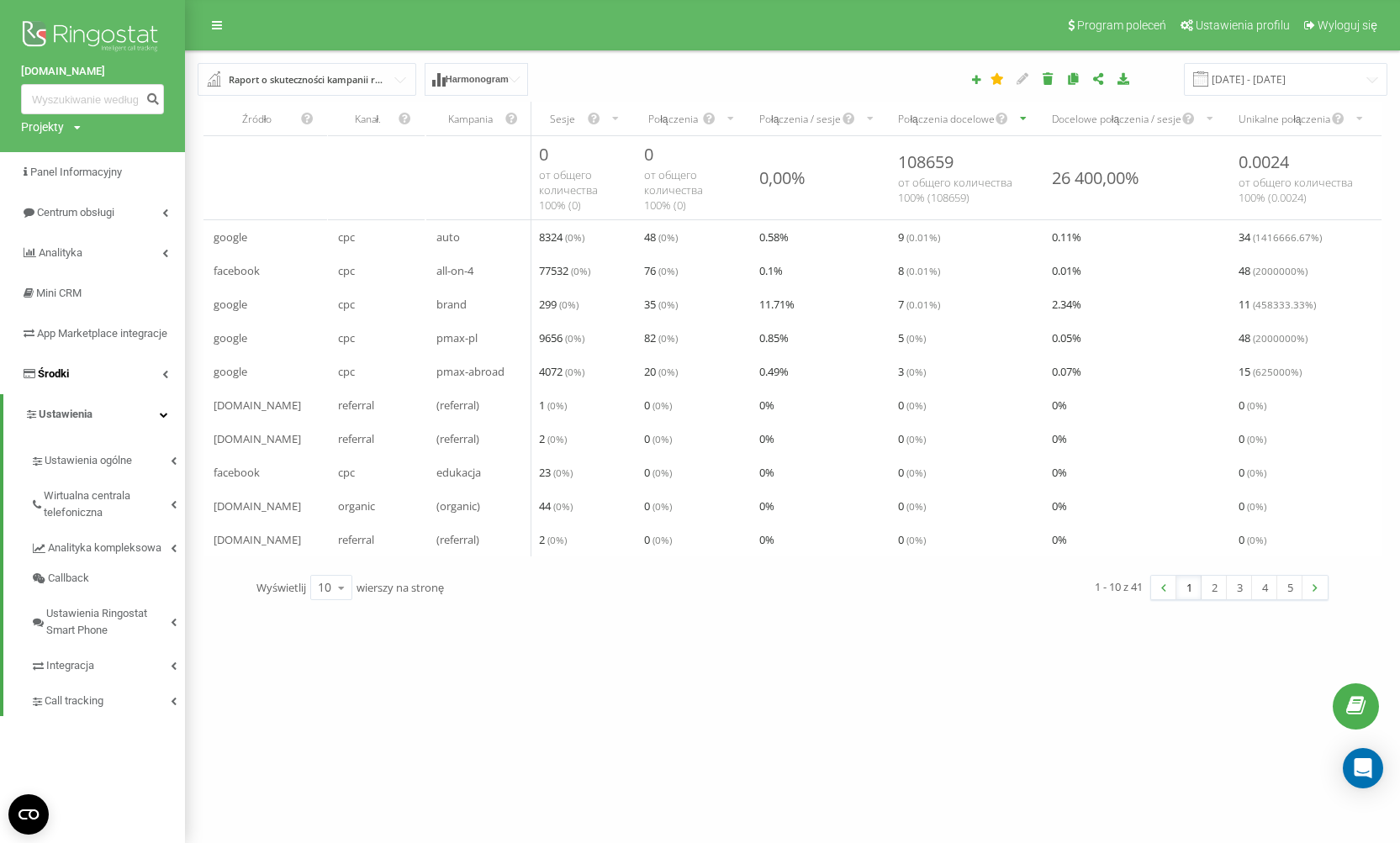
click at [118, 394] on link "Środki" at bounding box center [92, 374] width 185 height 41
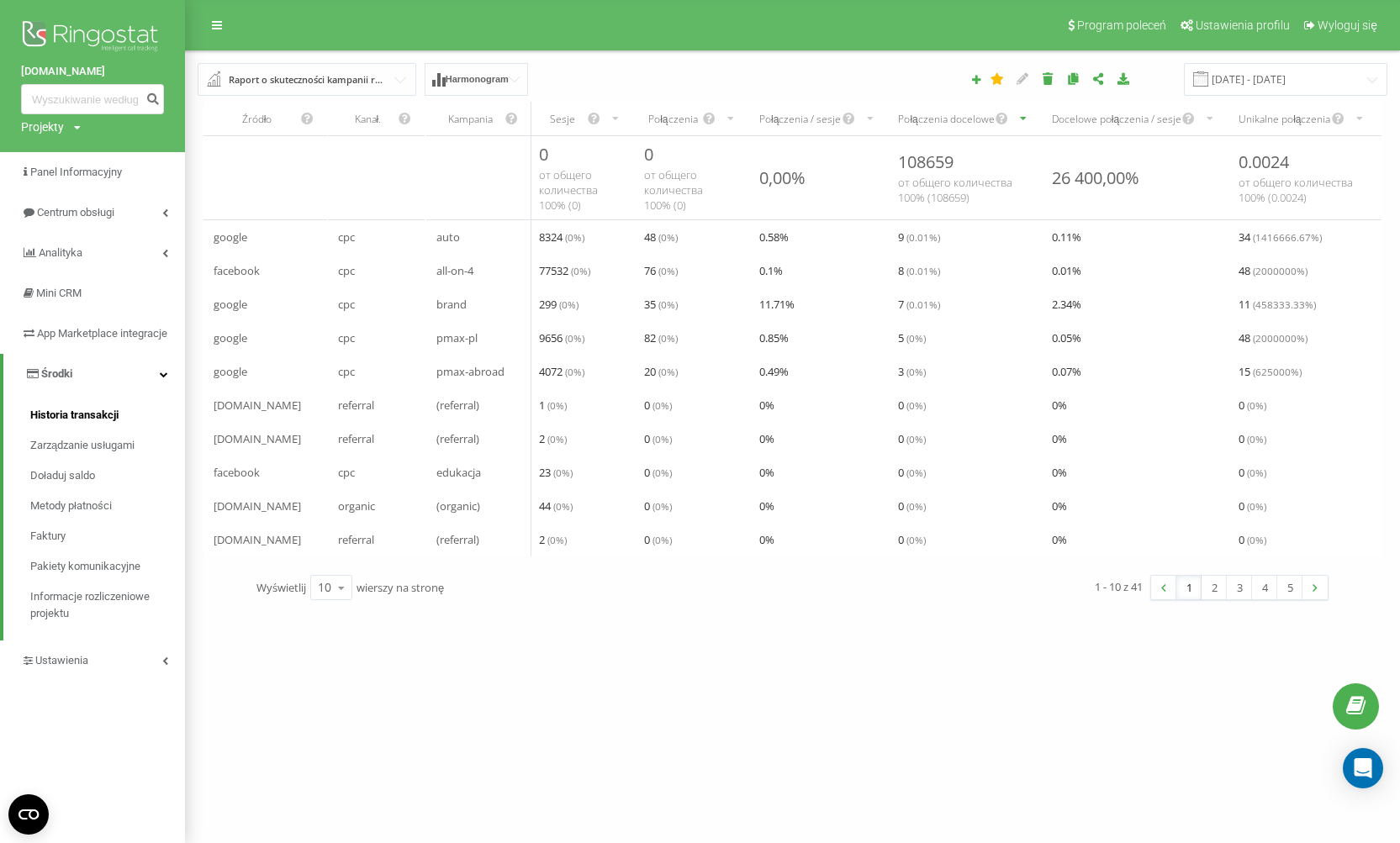
click at [111, 424] on span "Historia transakcji" at bounding box center [74, 415] width 89 height 17
